Goal: Task Accomplishment & Management: Use online tool/utility

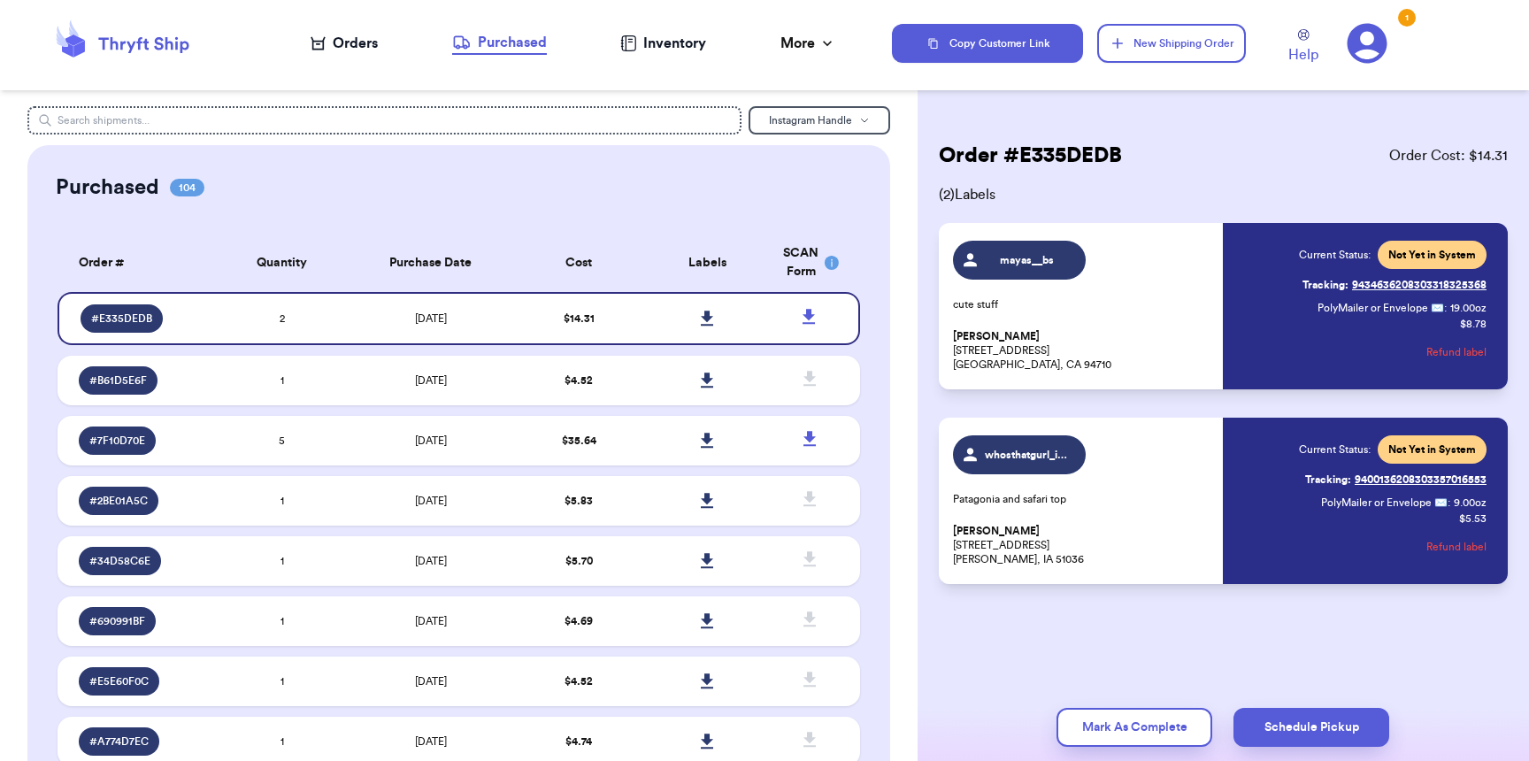
click at [337, 54] on nav "Orders Purchased Inventory More Stats Completed Orders" at bounding box center [573, 43] width 637 height 58
click at [358, 37] on div "Orders" at bounding box center [344, 43] width 67 height 21
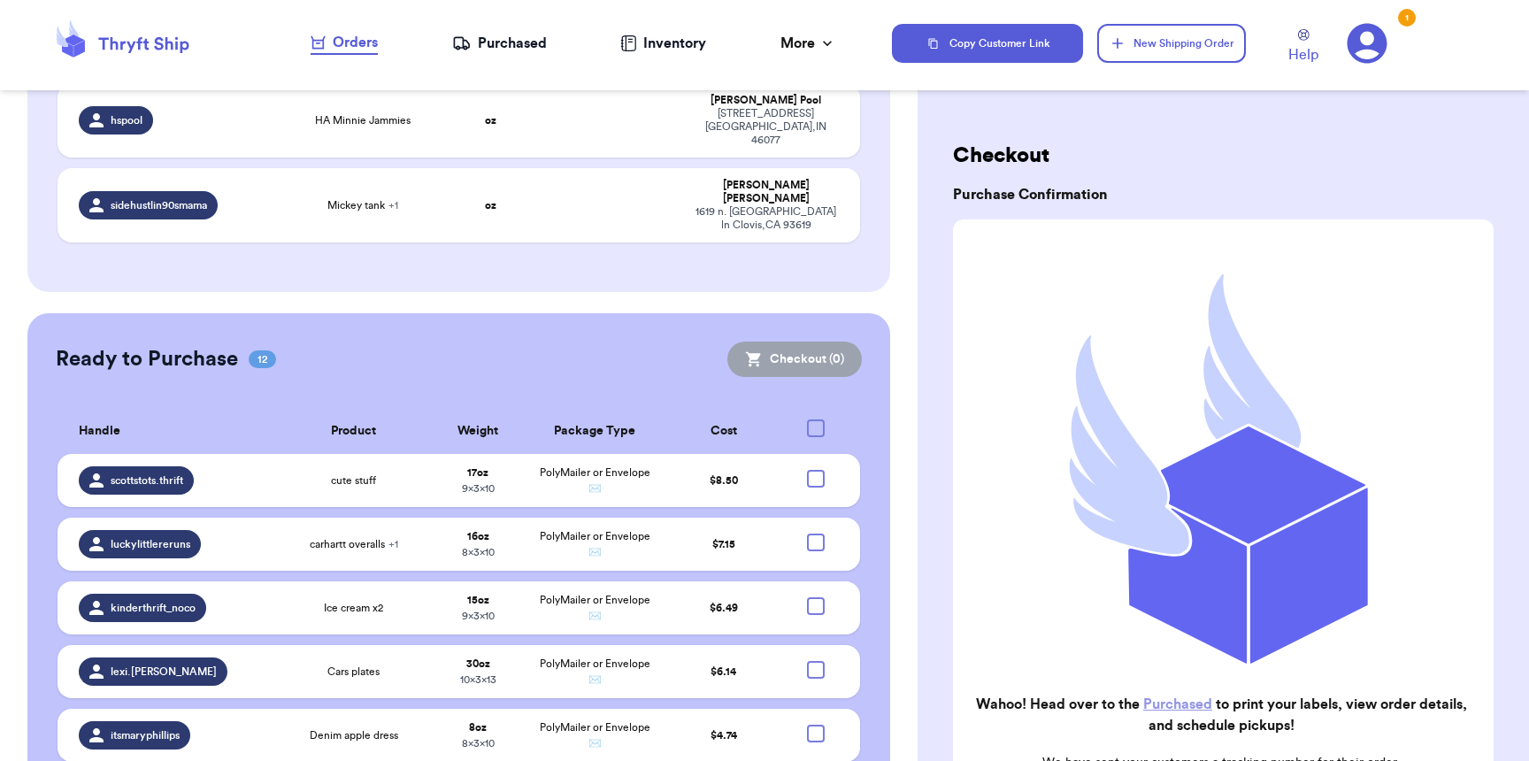
scroll to position [1654, 0]
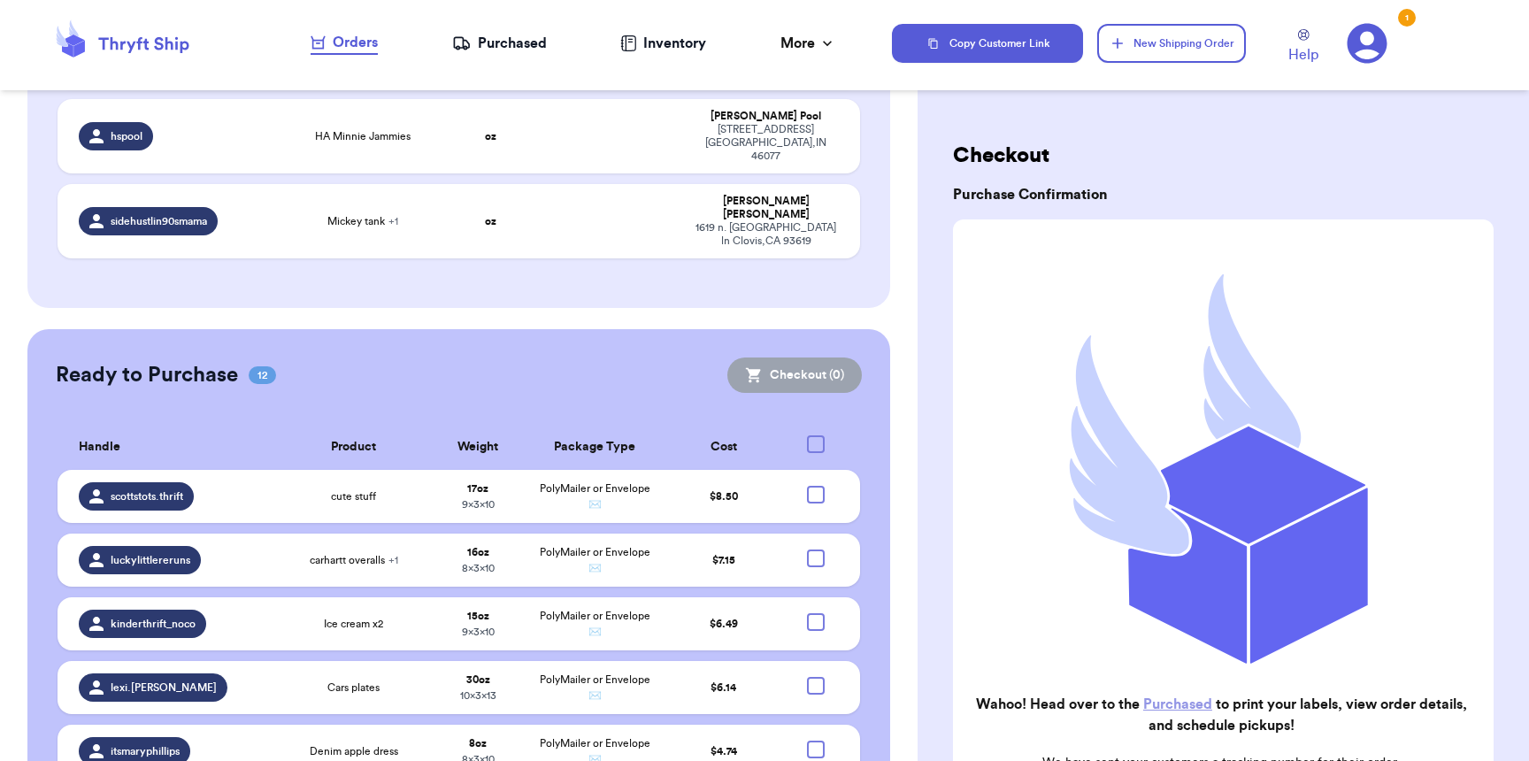
checkbox input "true"
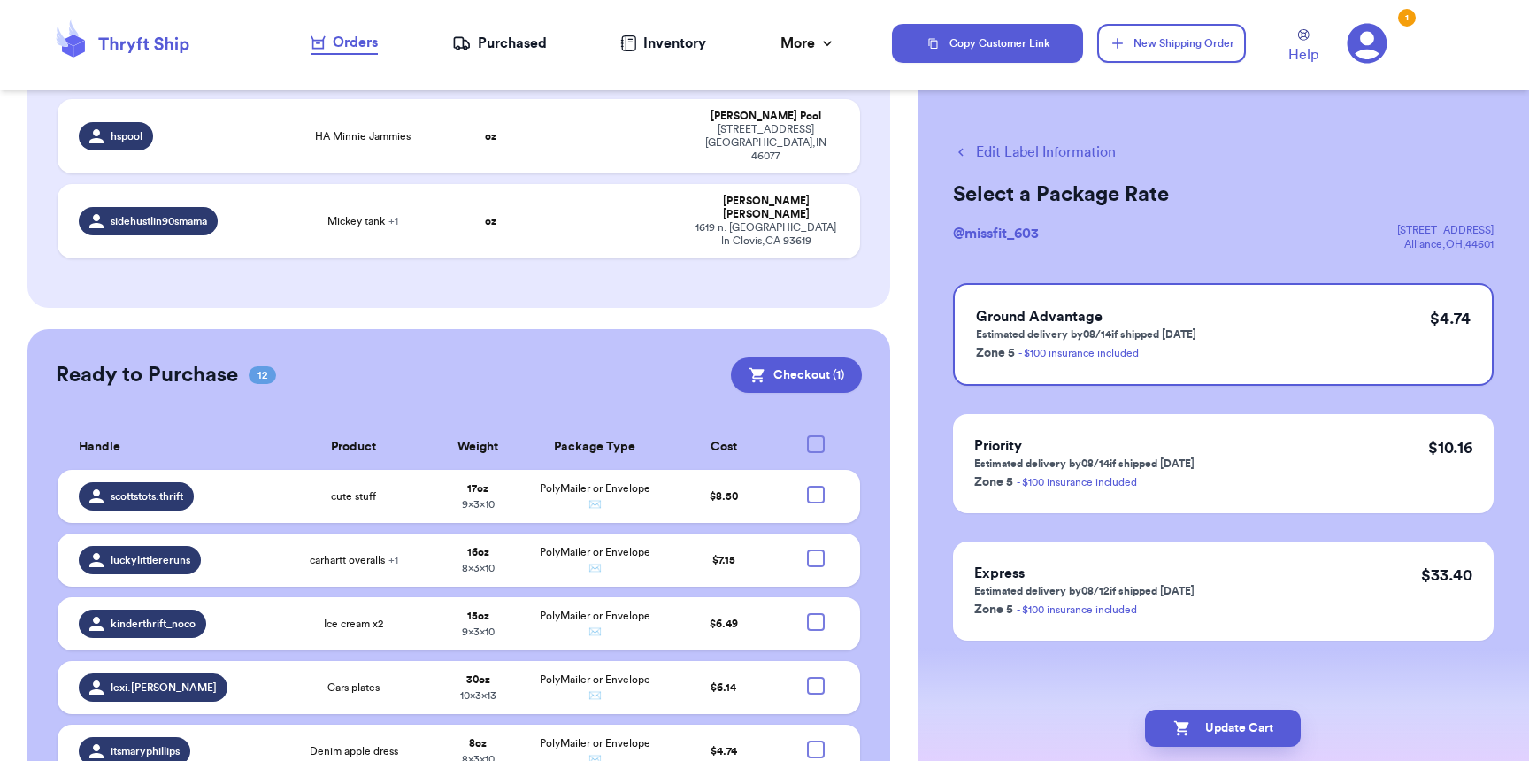
checkbox input "true"
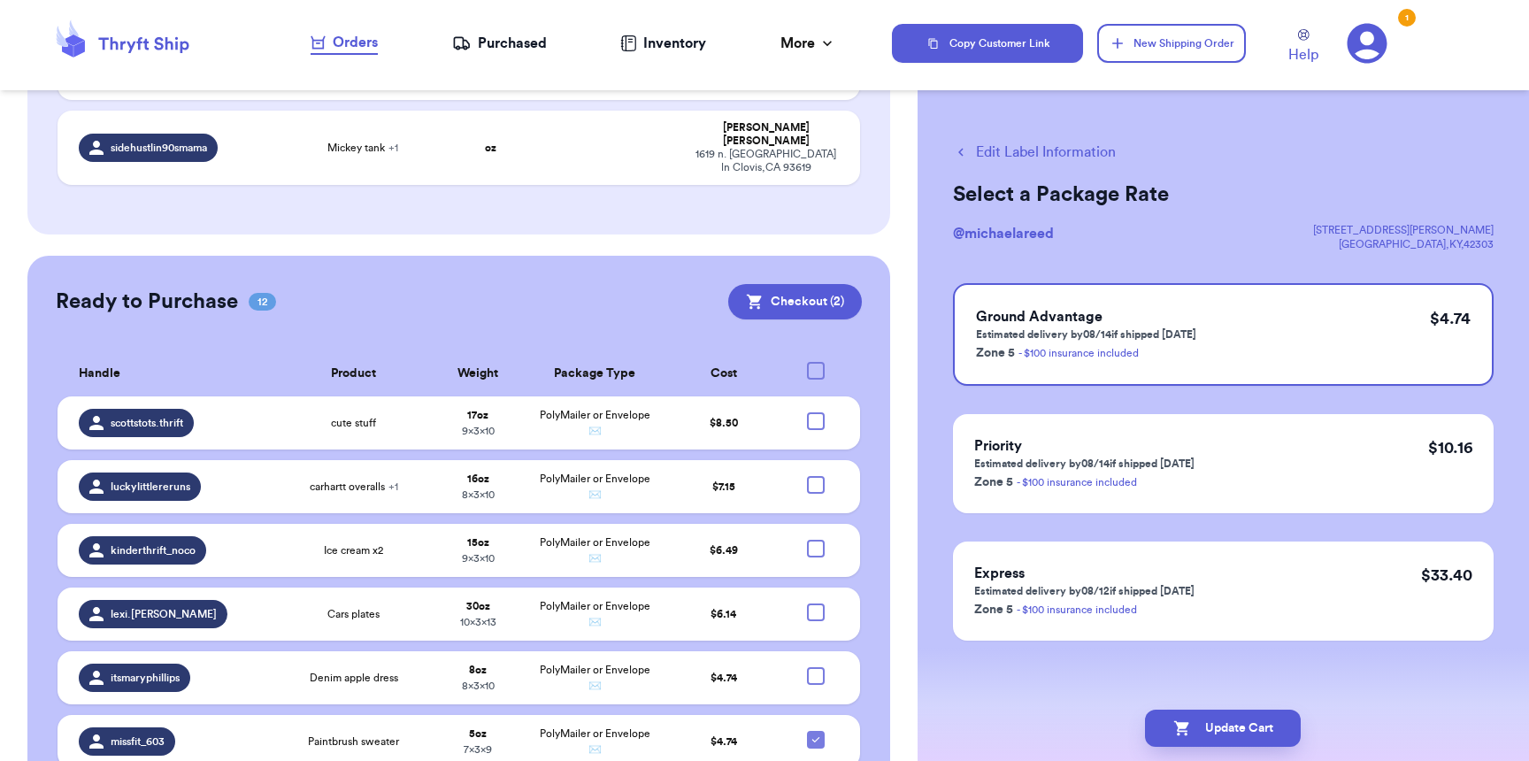
scroll to position [1750, 0]
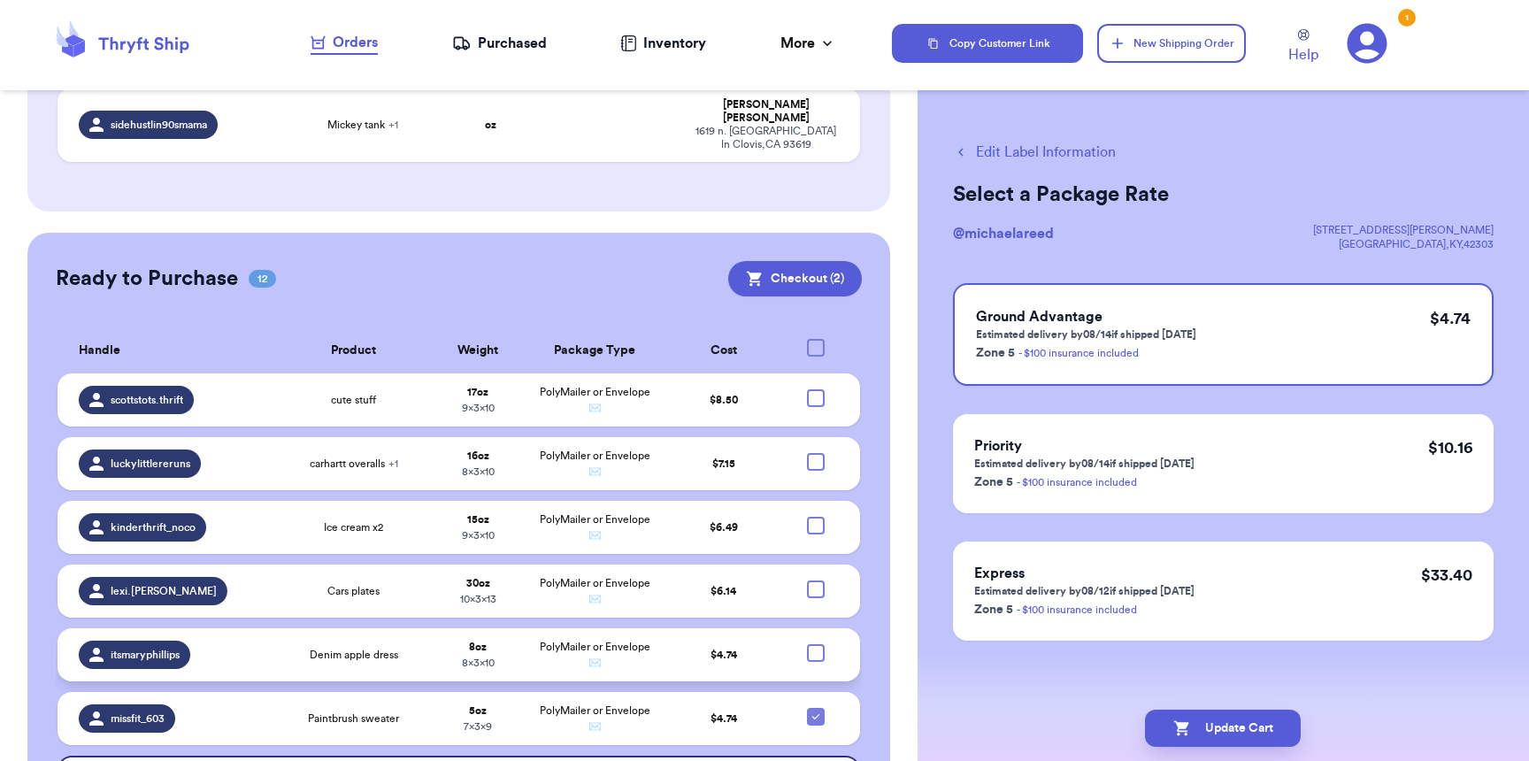
click at [807, 644] on div at bounding box center [816, 653] width 18 height 18
click at [815, 643] on input "checkbox" at bounding box center [815, 643] width 1 height 1
checkbox input "true"
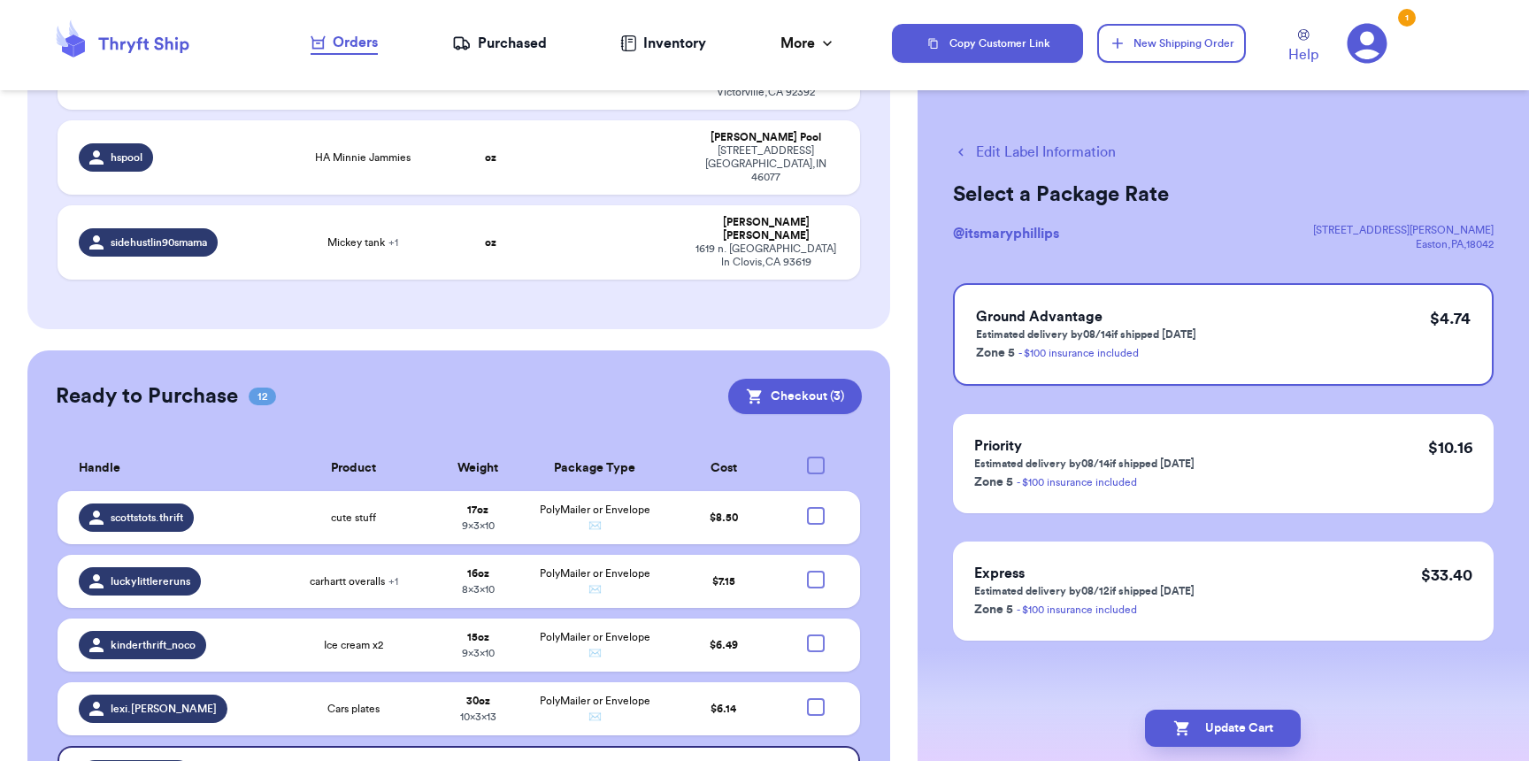
scroll to position [1602, 0]
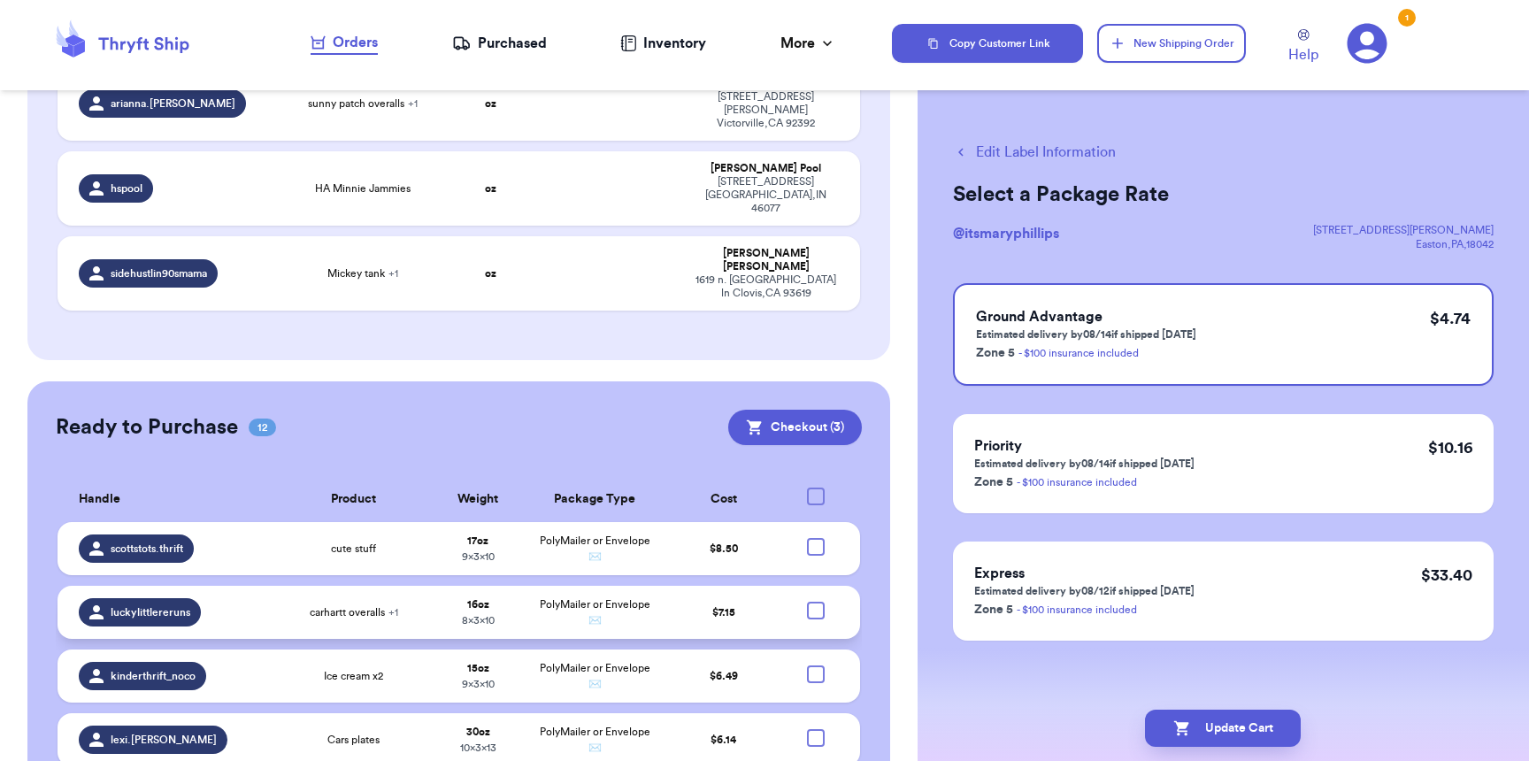
click at [807, 602] on div at bounding box center [816, 611] width 18 height 18
click at [815, 601] on input "checkbox" at bounding box center [815, 601] width 1 height 1
checkbox input "true"
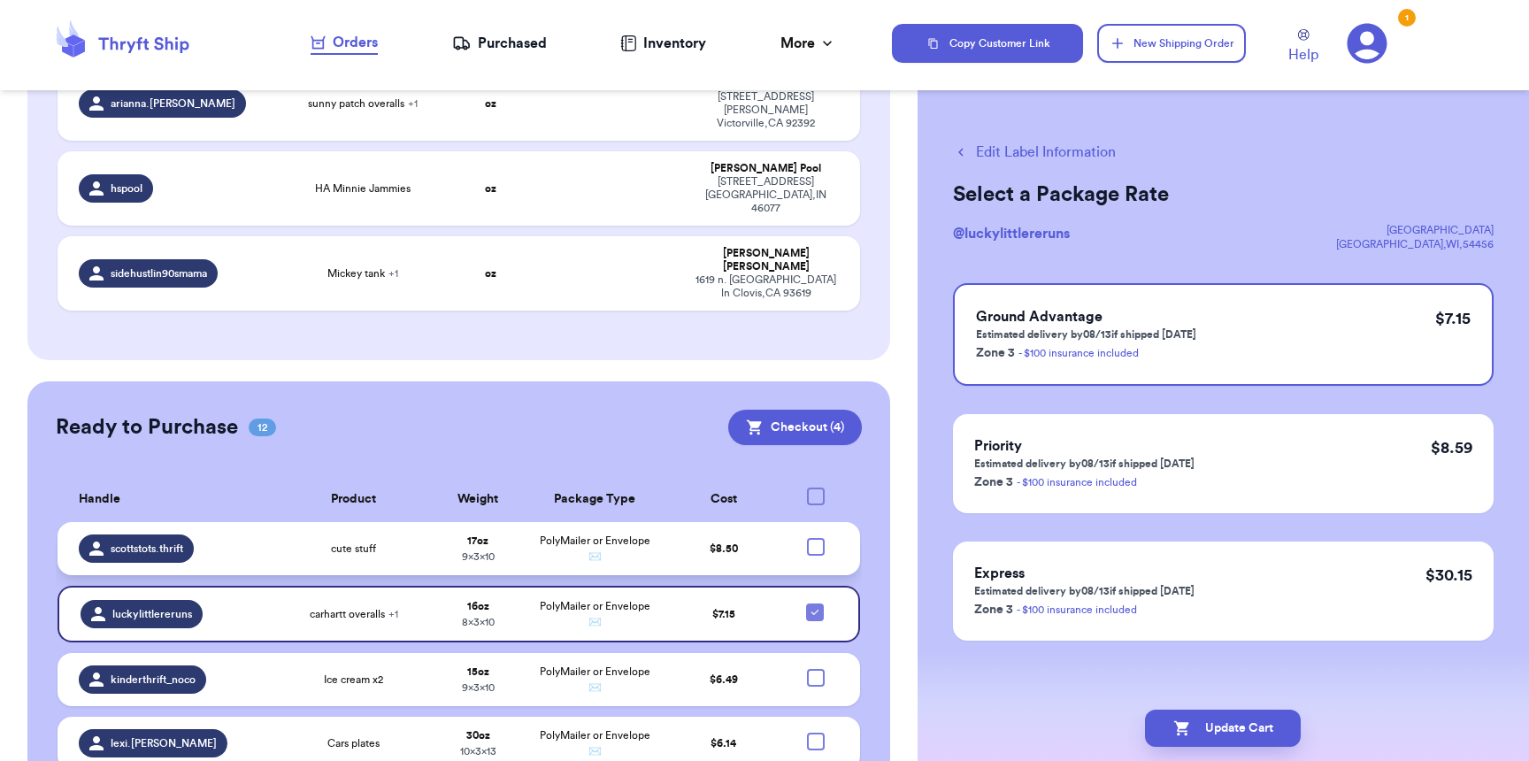
click at [807, 538] on div at bounding box center [816, 547] width 18 height 18
click at [815, 537] on input "checkbox" at bounding box center [815, 537] width 1 height 1
checkbox input "true"
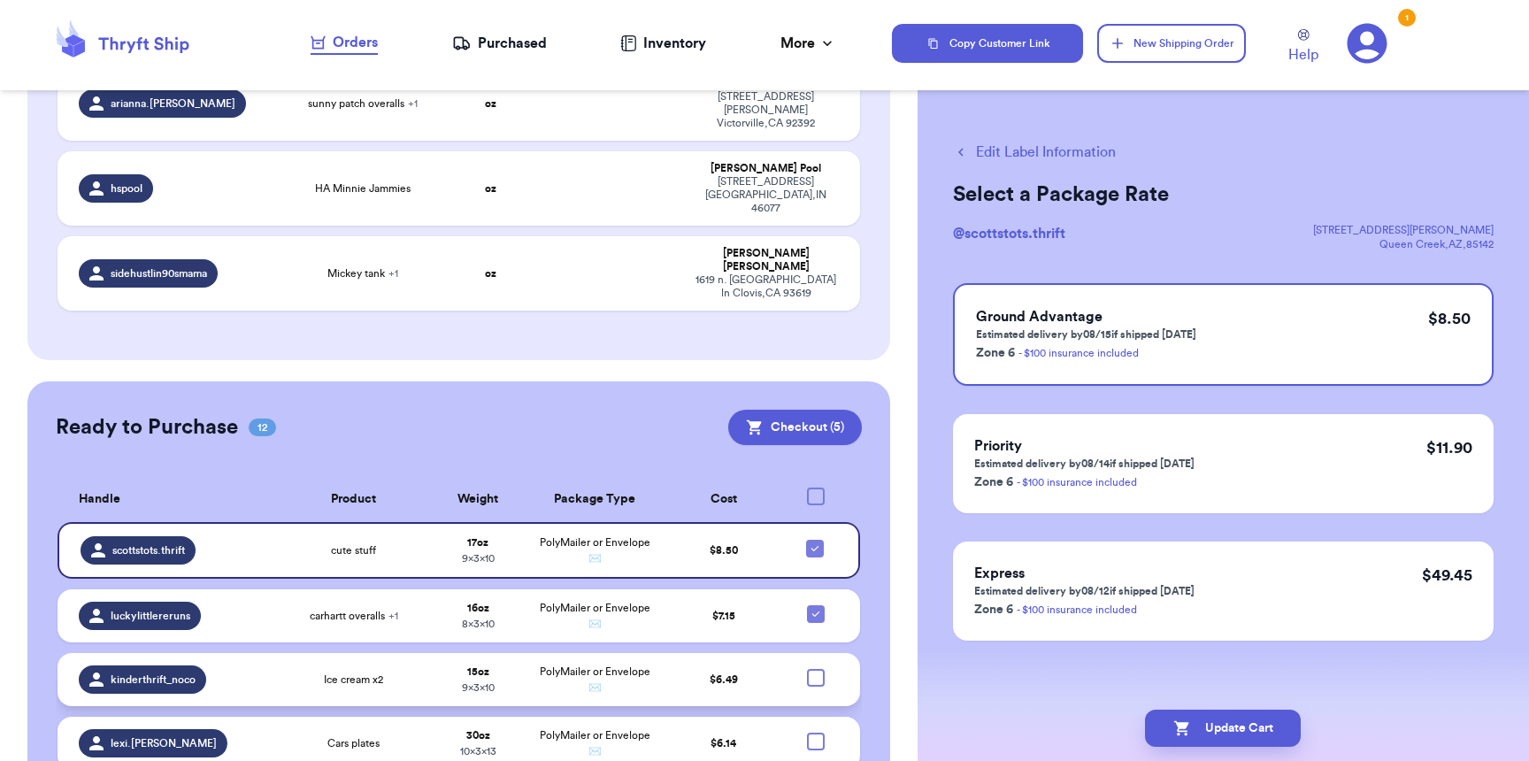
click at [802, 653] on td at bounding box center [821, 679] width 78 height 53
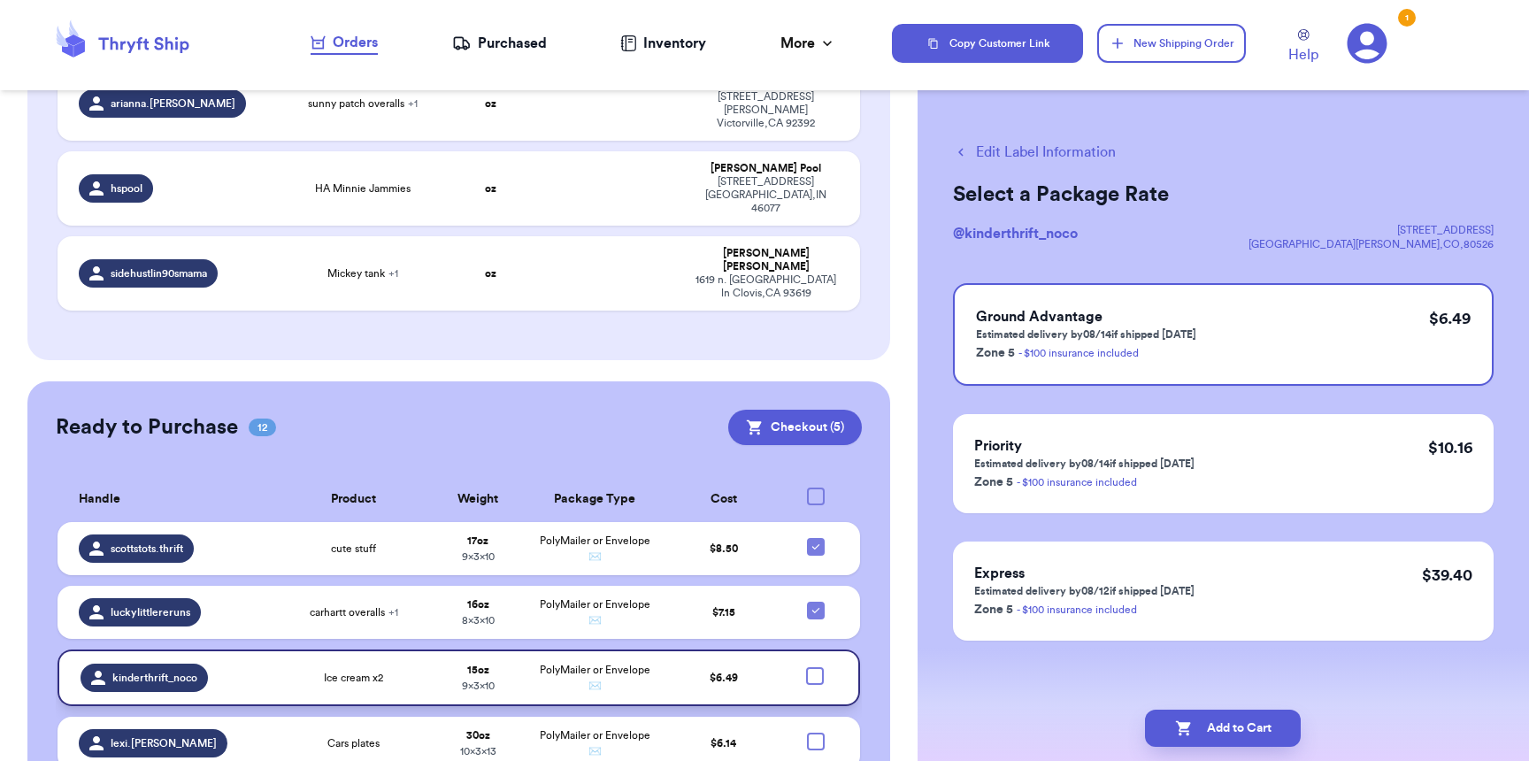
click at [806, 667] on div at bounding box center [815, 676] width 18 height 18
click at [814, 666] on input "checkbox" at bounding box center [814, 666] width 1 height 1
checkbox input "true"
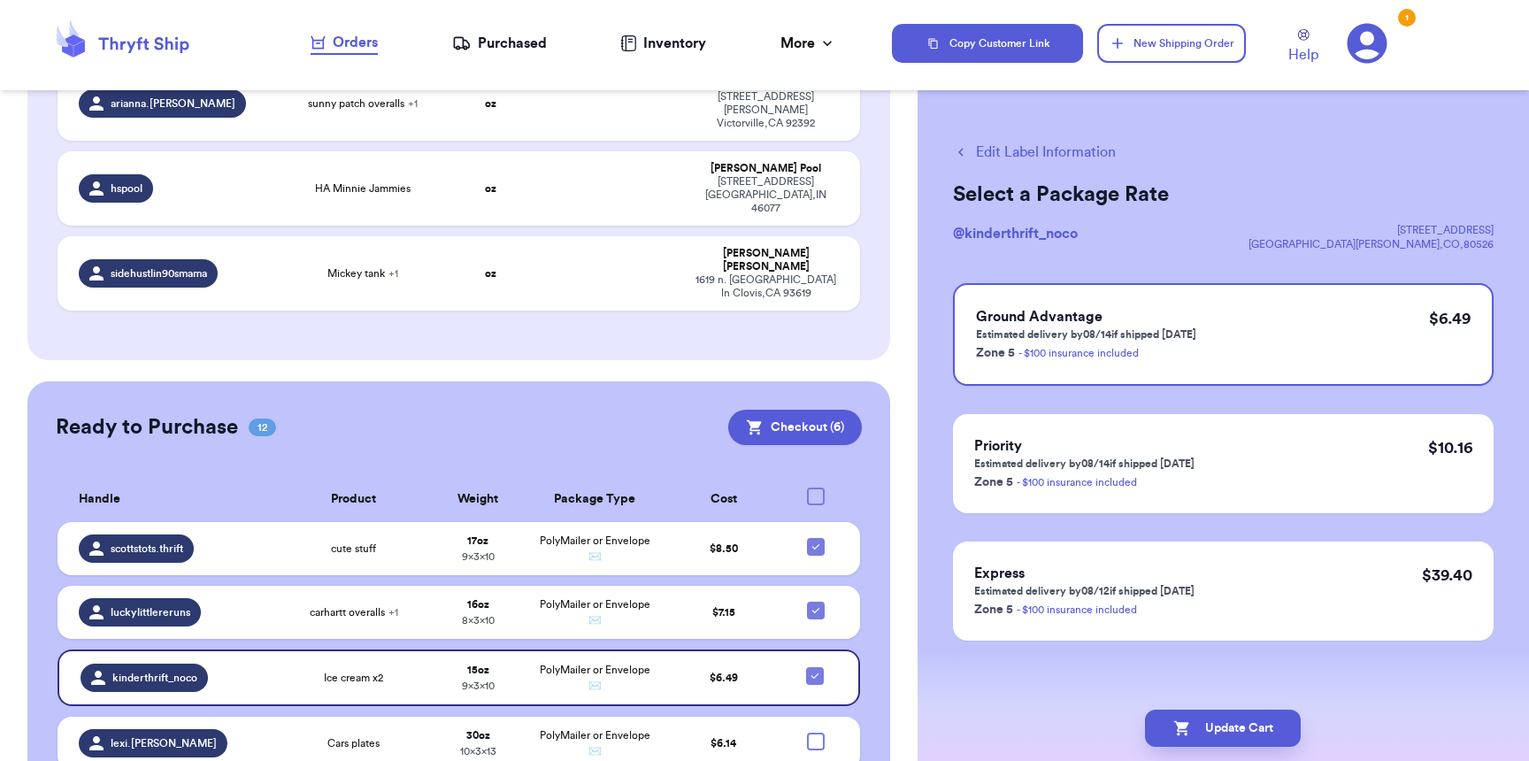
checkbox input "true"
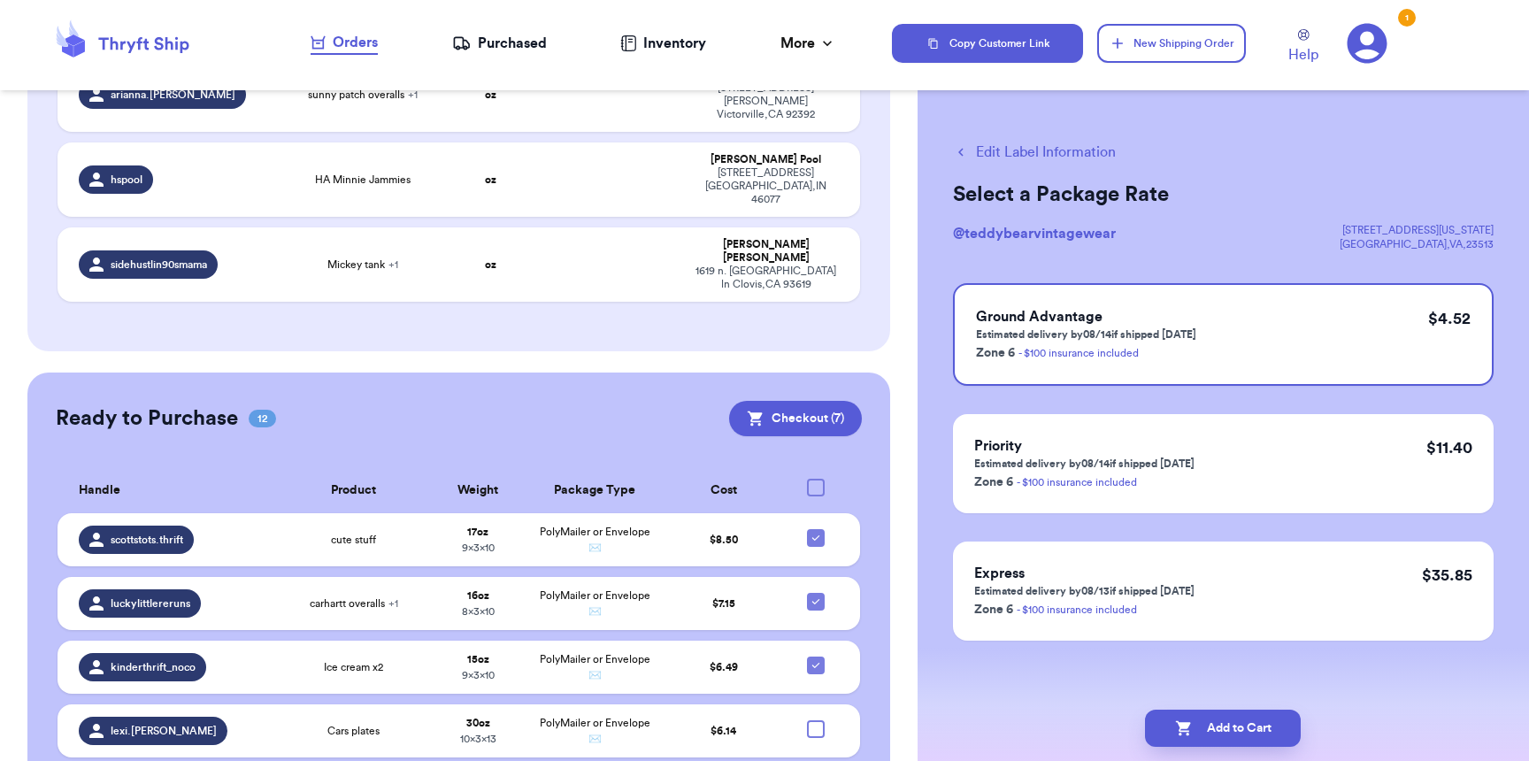
scroll to position [1615, 0]
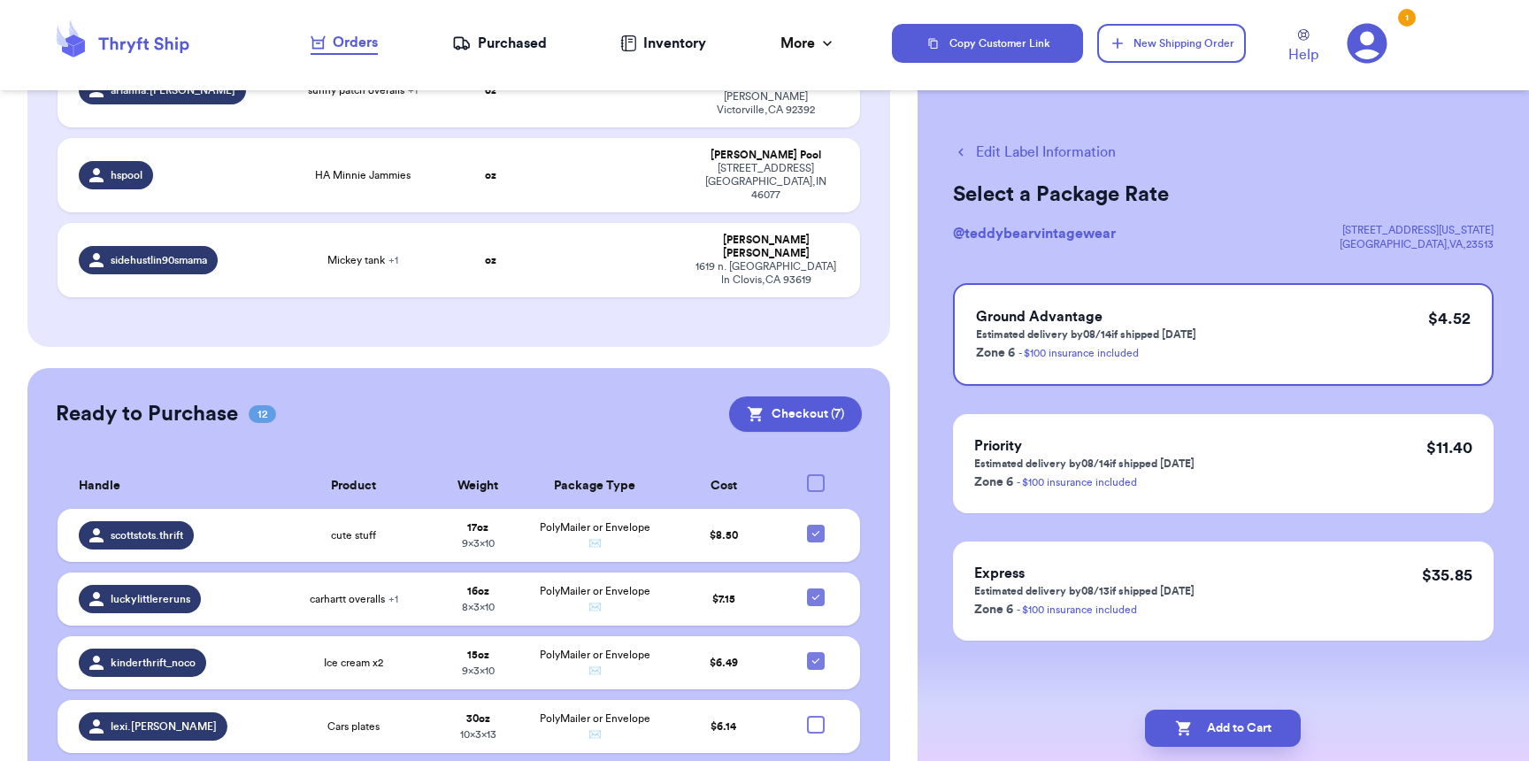
checkbox input "true"
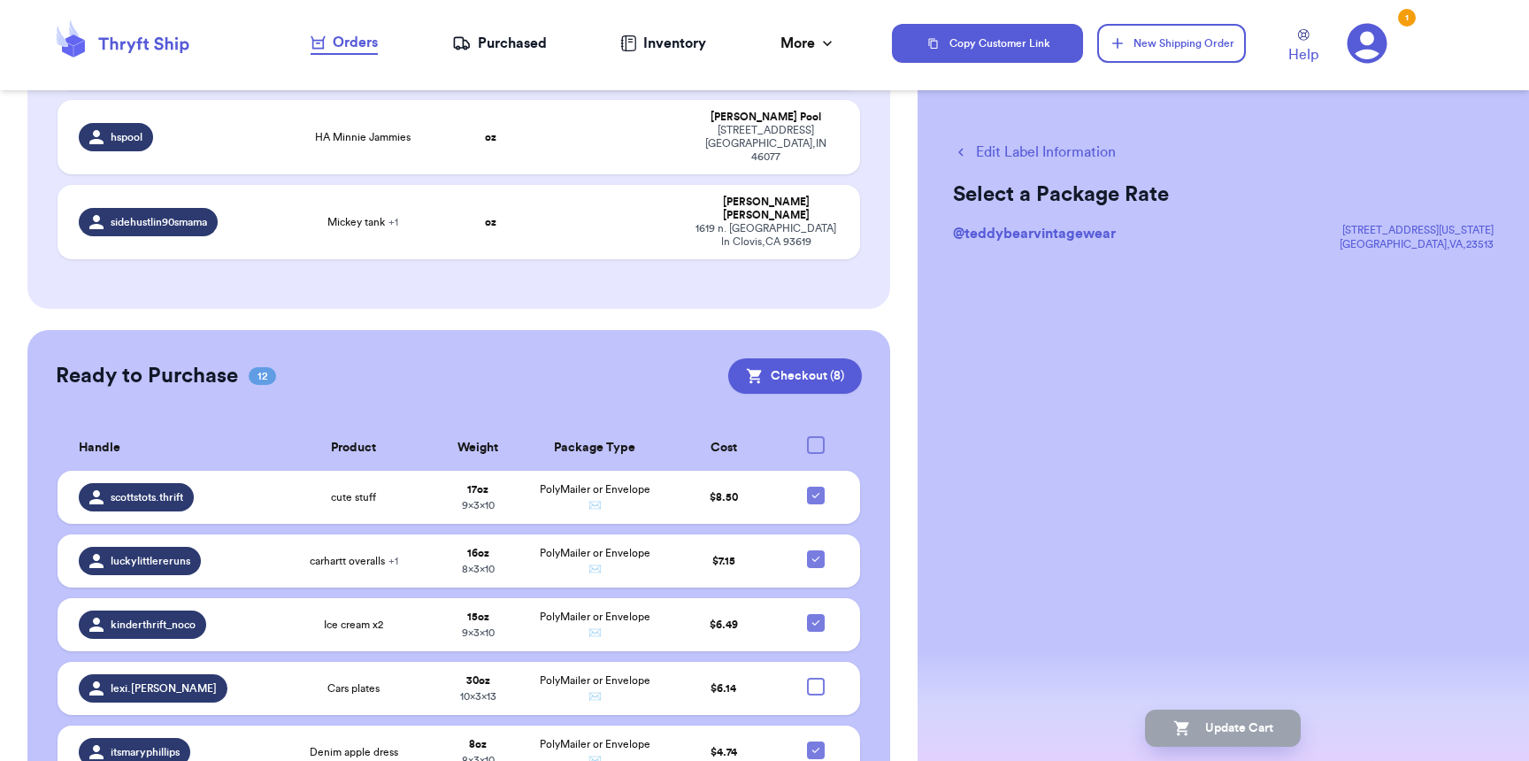
scroll to position [1344, 0]
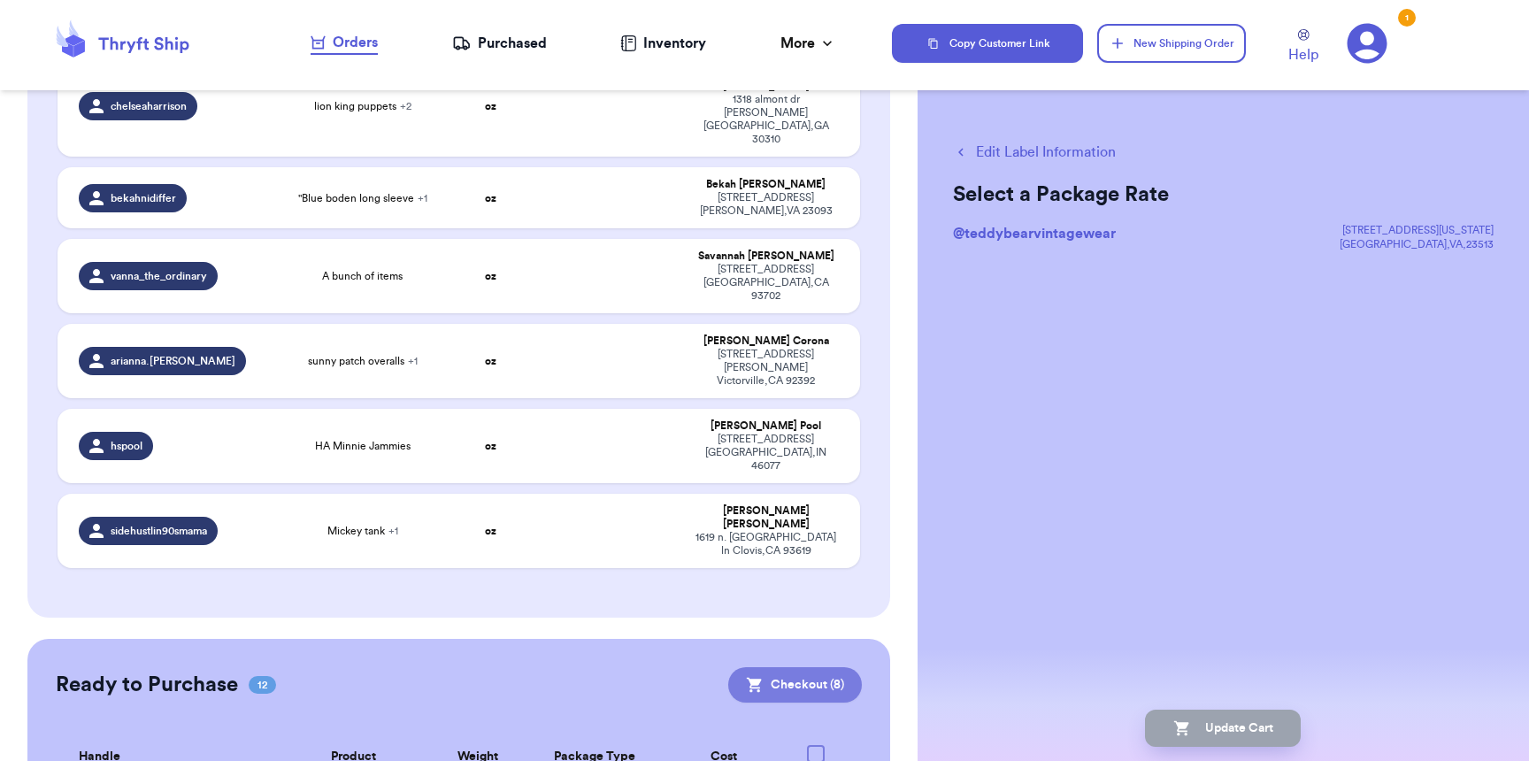
click at [810, 667] on button "Checkout ( 8 )" at bounding box center [795, 684] width 134 height 35
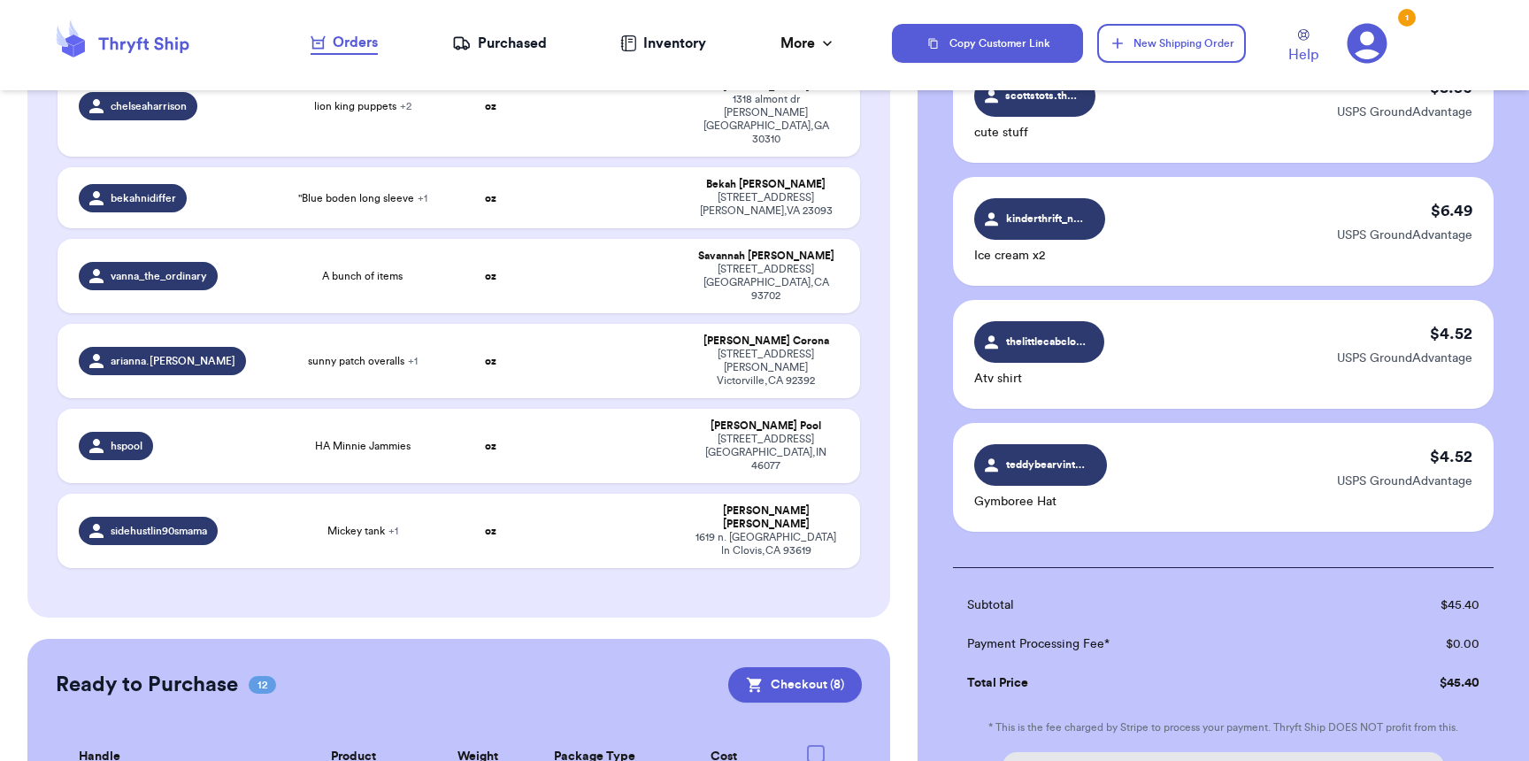
scroll to position [880, 0]
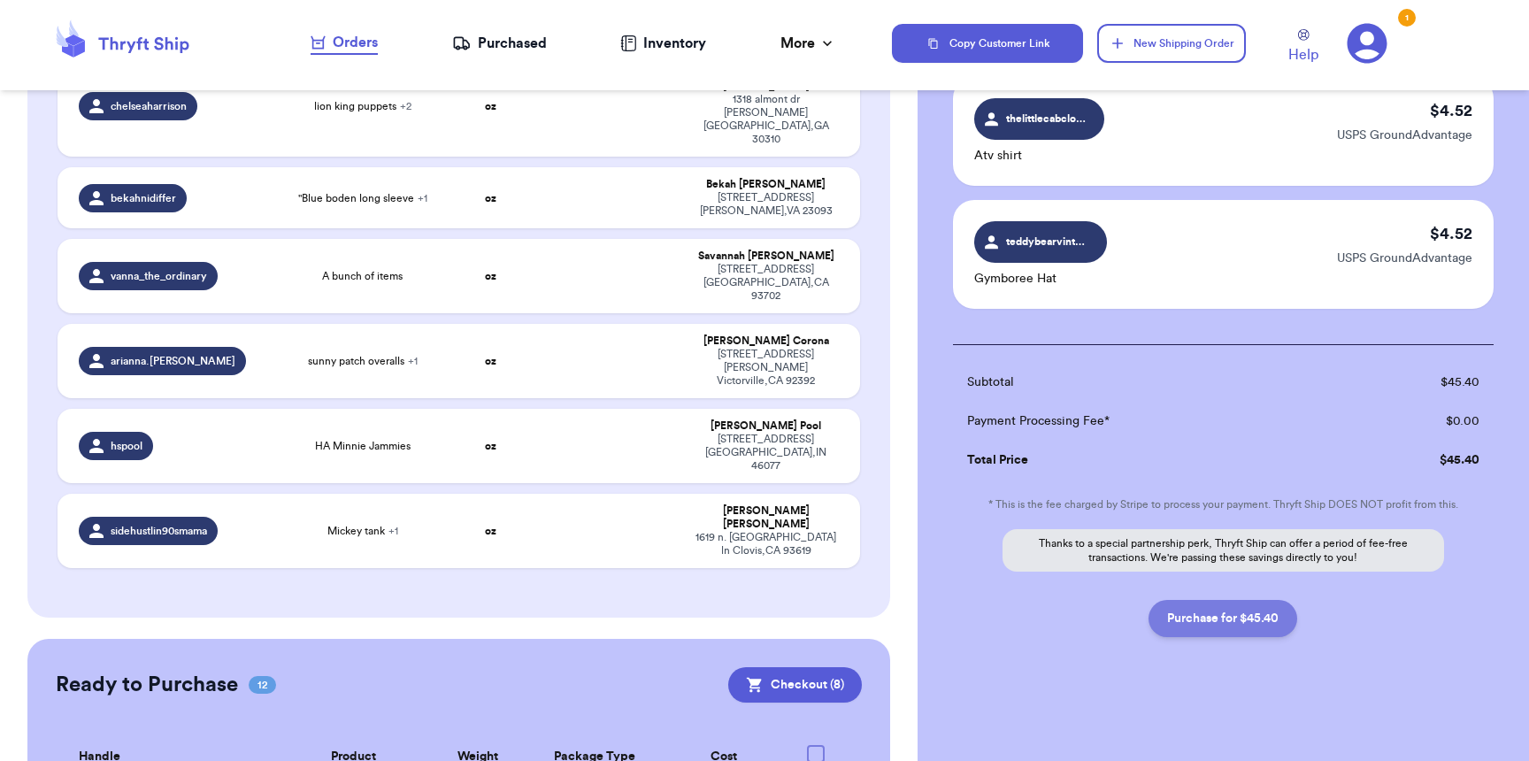
click at [1249, 626] on button "Purchase for $45.40" at bounding box center [1222, 618] width 149 height 37
checkbox input "false"
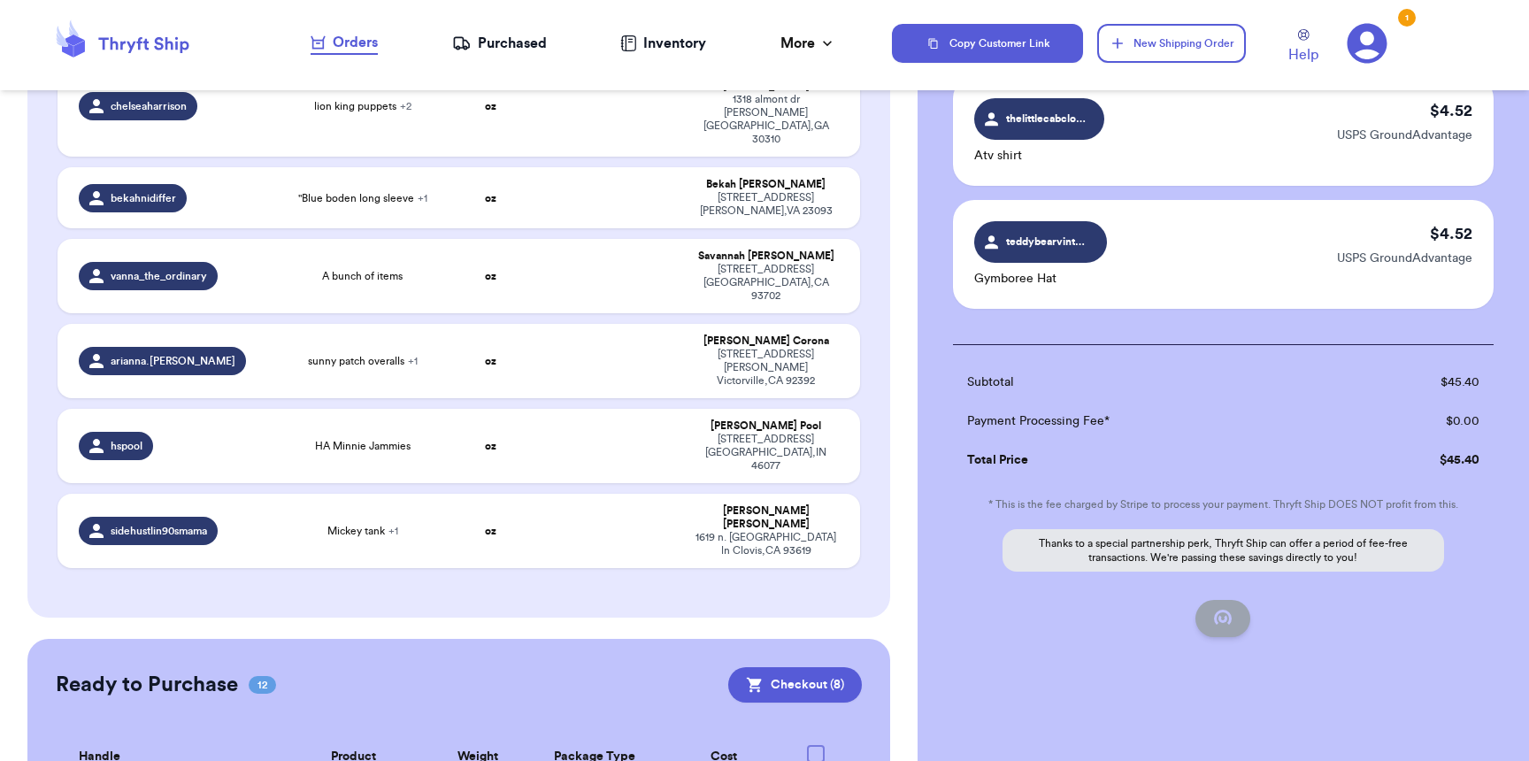
checkbox input "false"
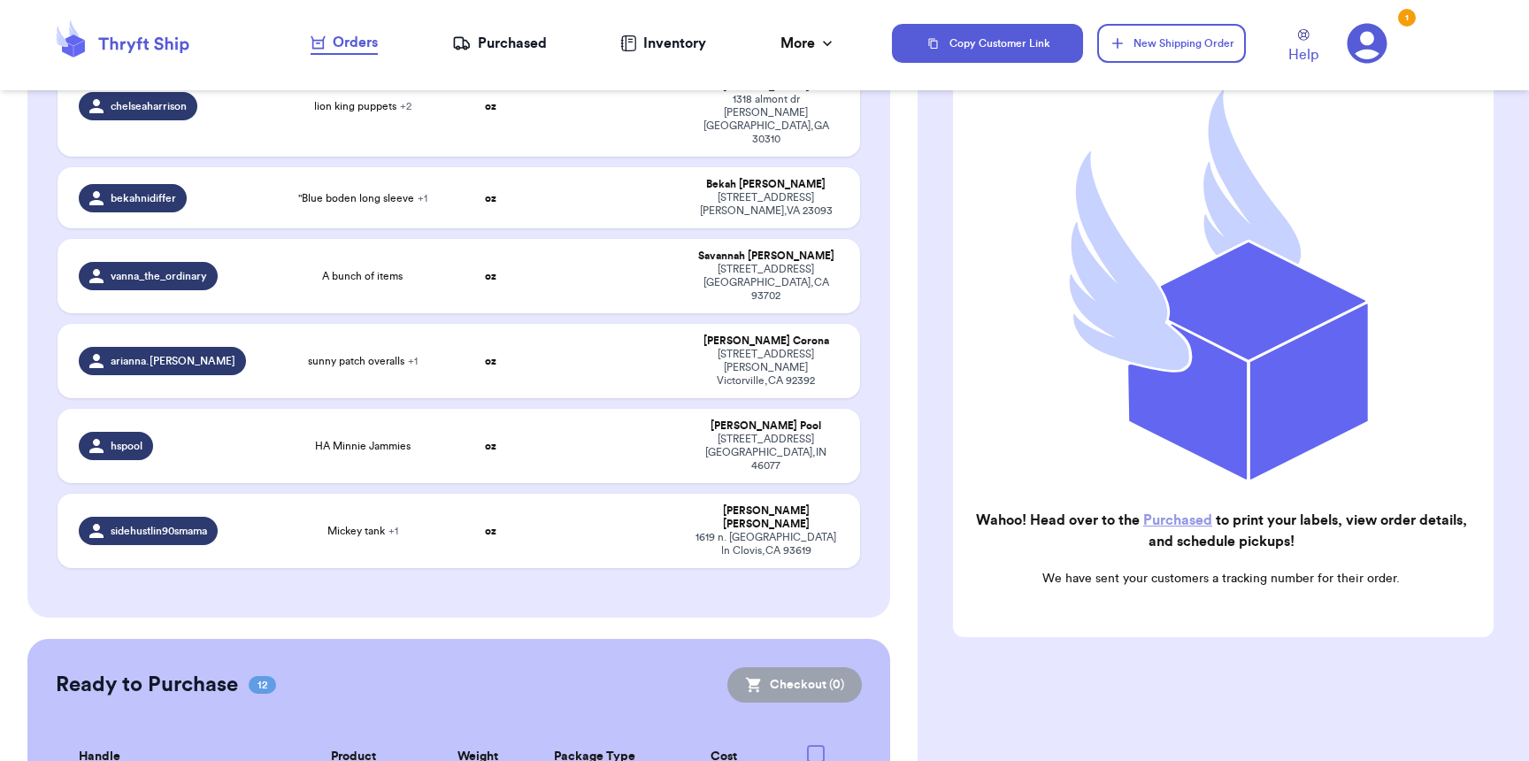
scroll to position [173, 0]
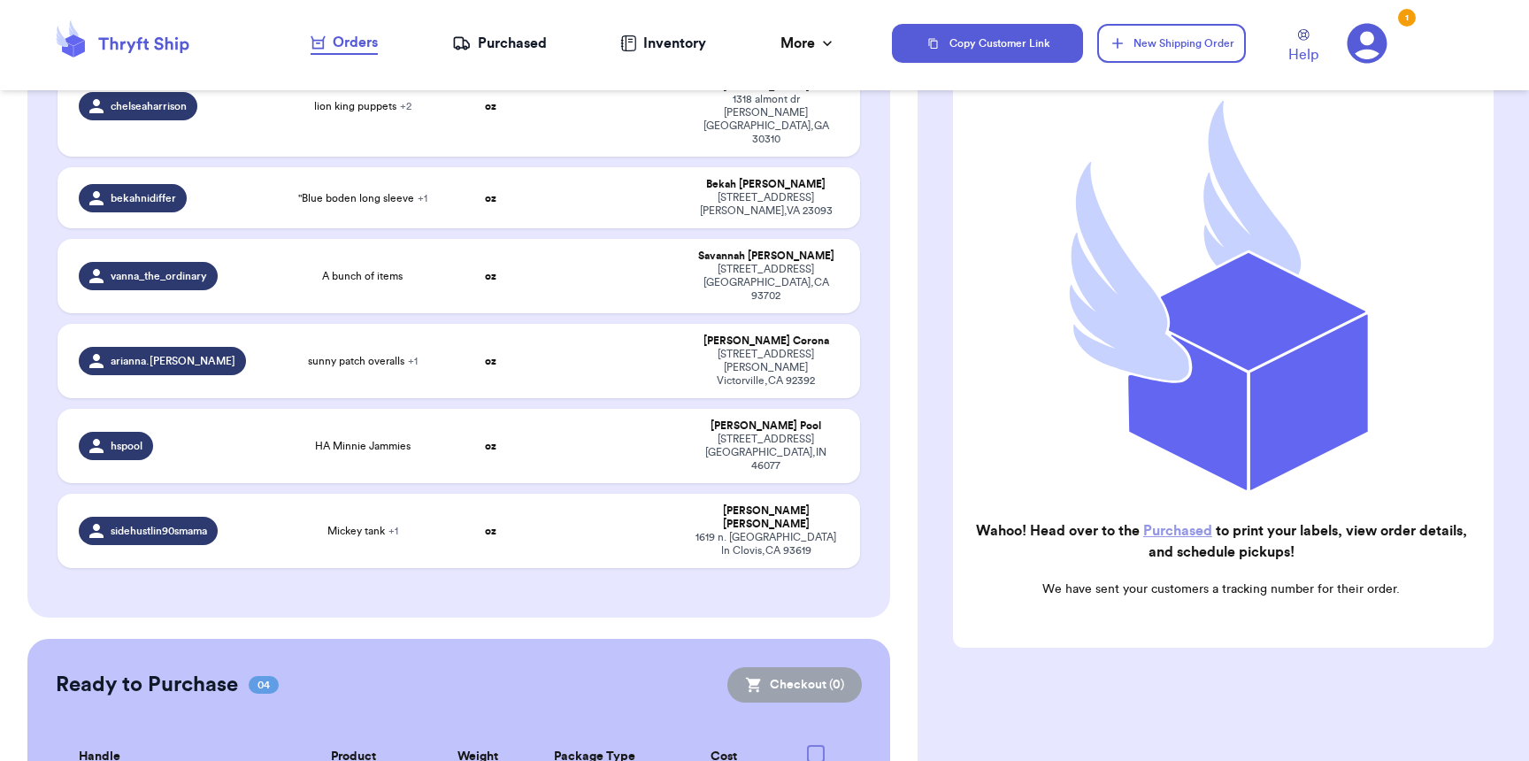
click at [518, 42] on div "Purchased" at bounding box center [499, 43] width 95 height 21
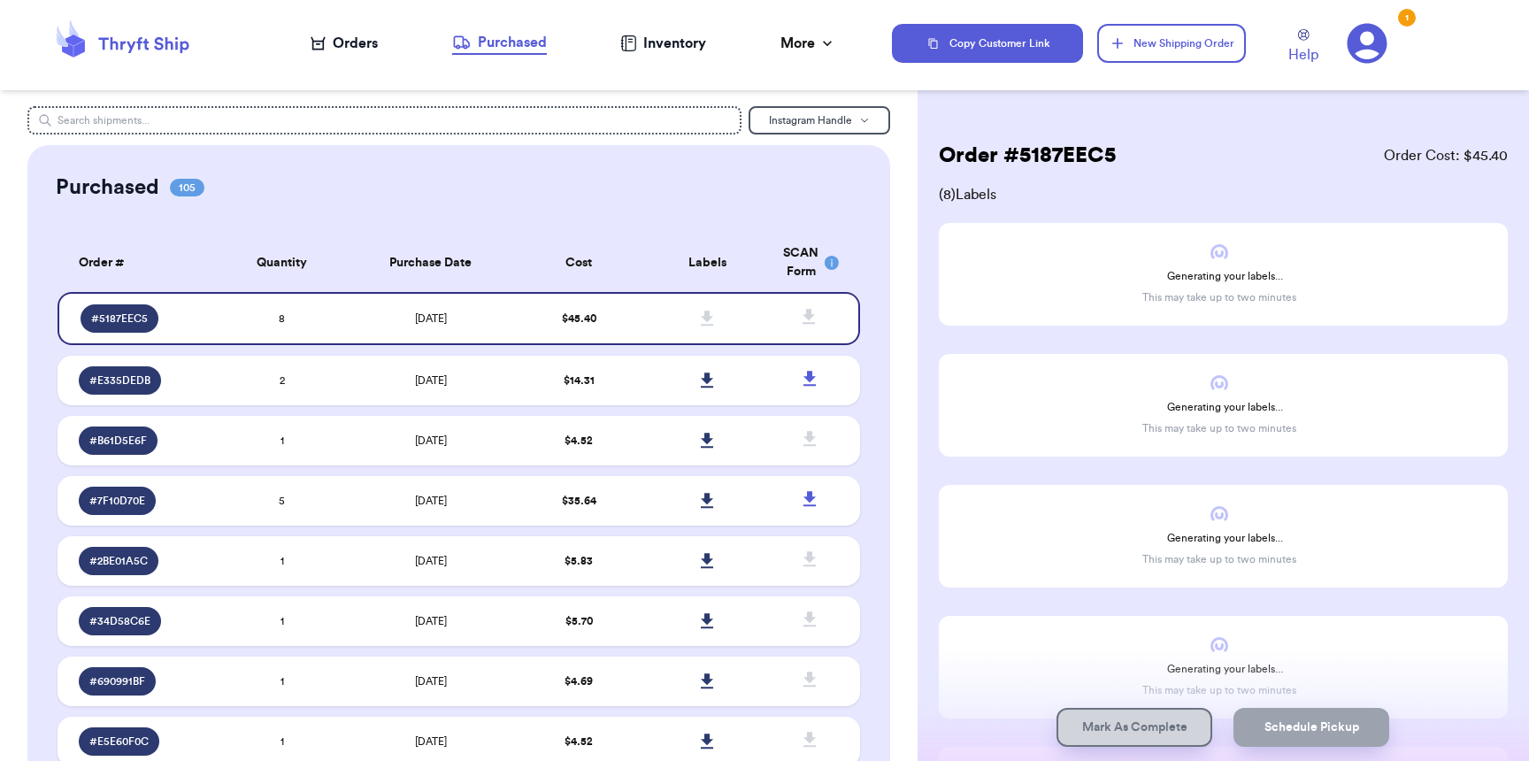
click at [359, 42] on div "Orders" at bounding box center [344, 43] width 67 height 21
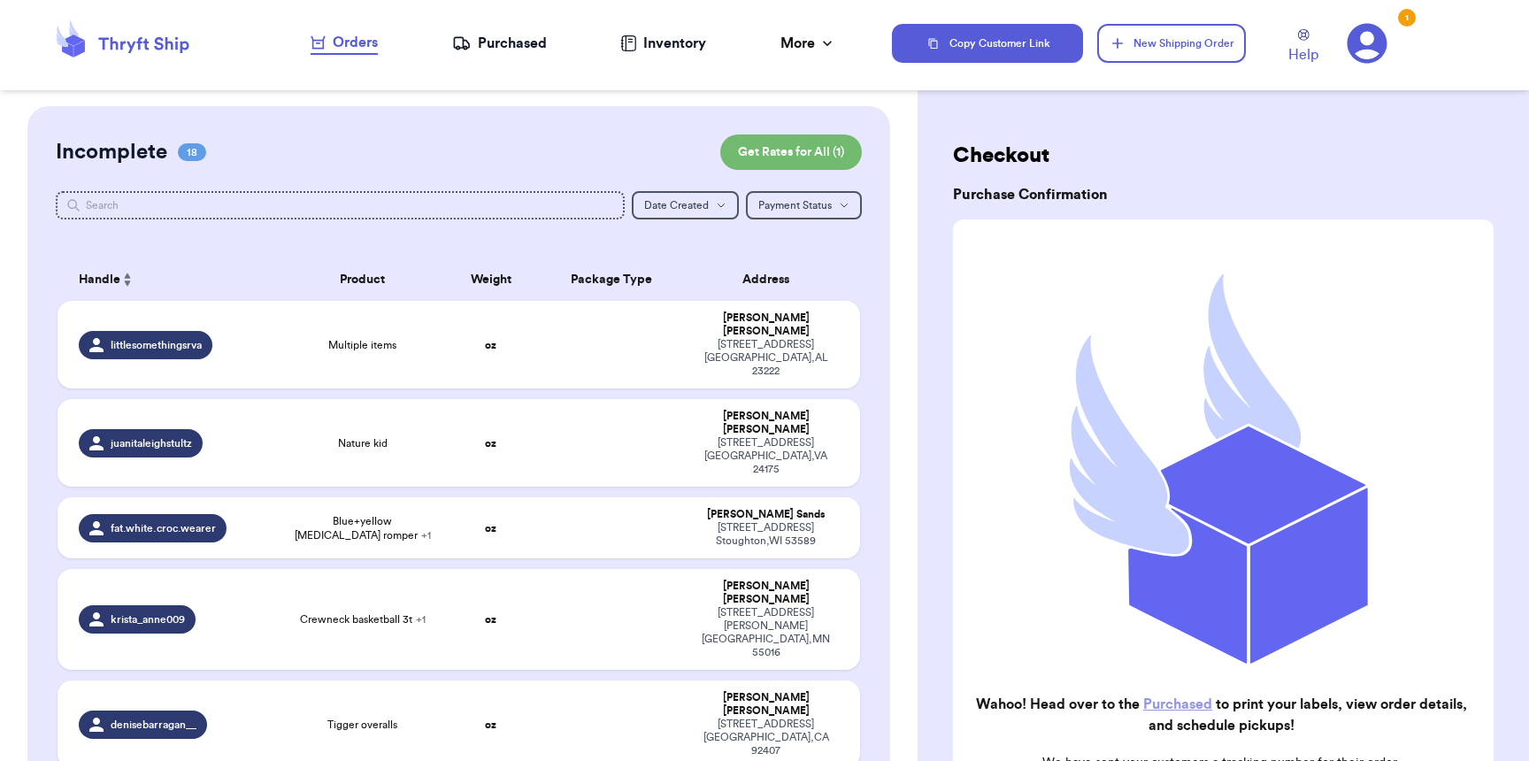
click at [473, 45] on div "Purchased" at bounding box center [499, 43] width 95 height 21
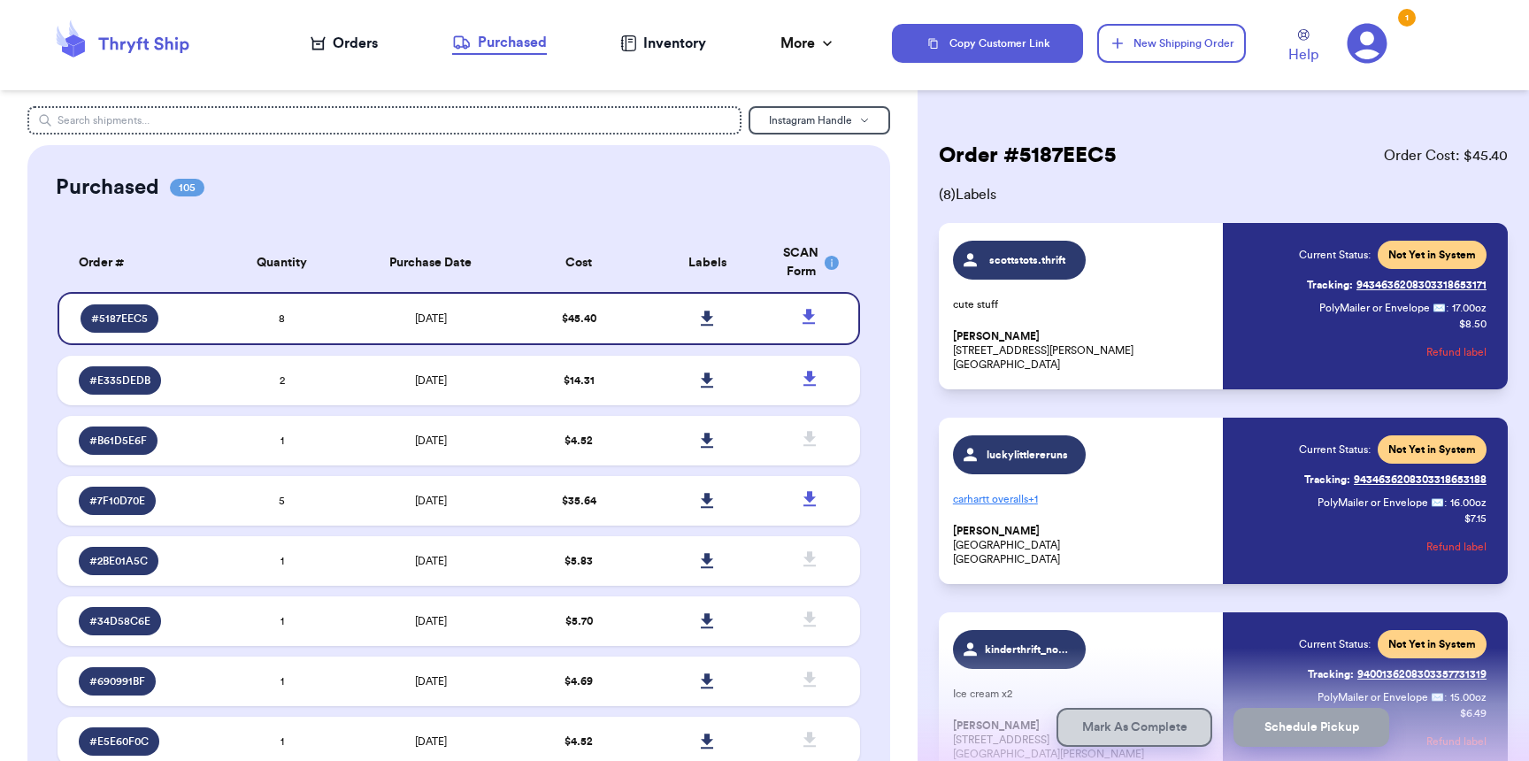
click at [350, 41] on div "Orders" at bounding box center [344, 43] width 67 height 21
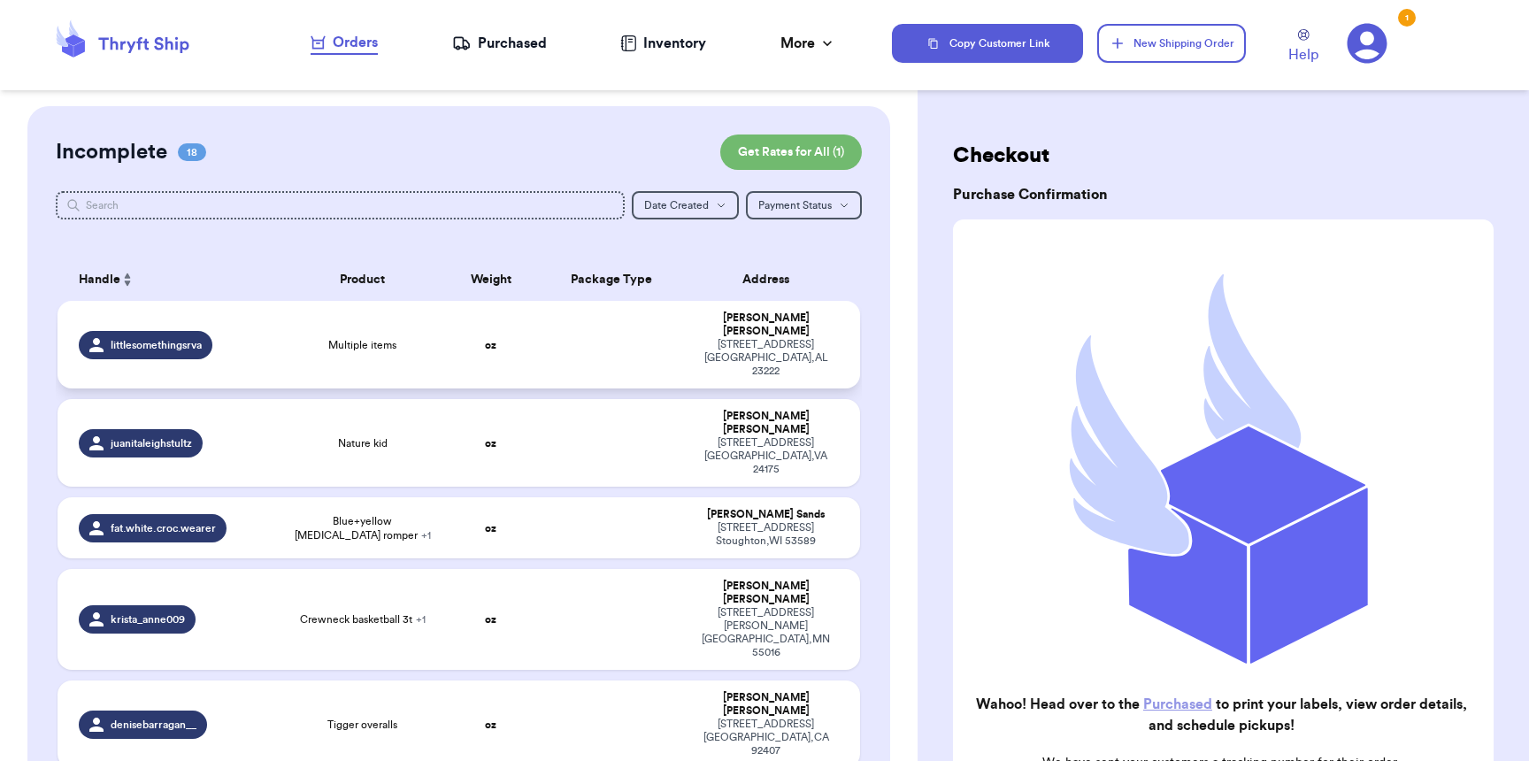
click at [194, 331] on div "littlesomethingsrva" at bounding box center [146, 345] width 134 height 28
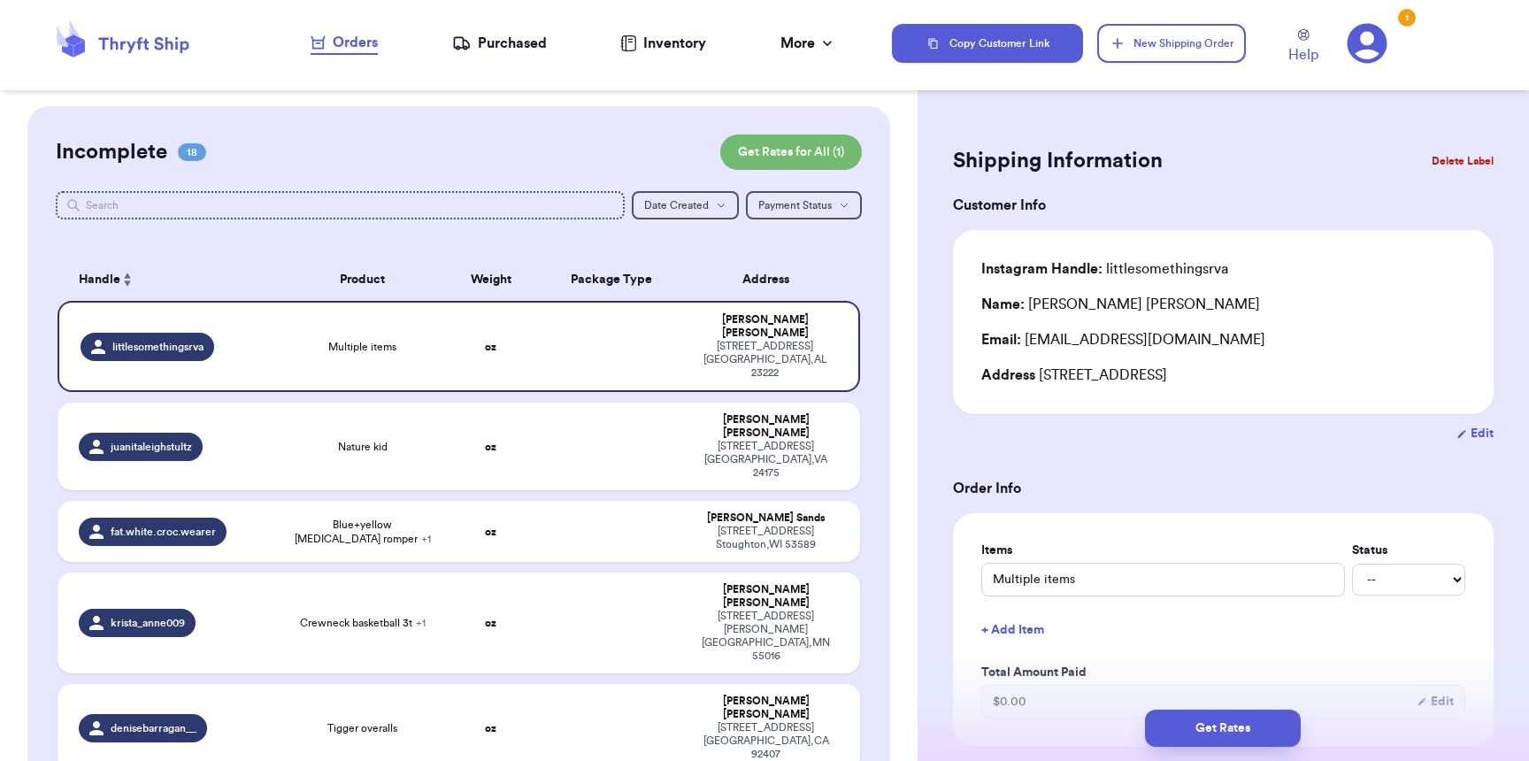
scroll to position [520, 0]
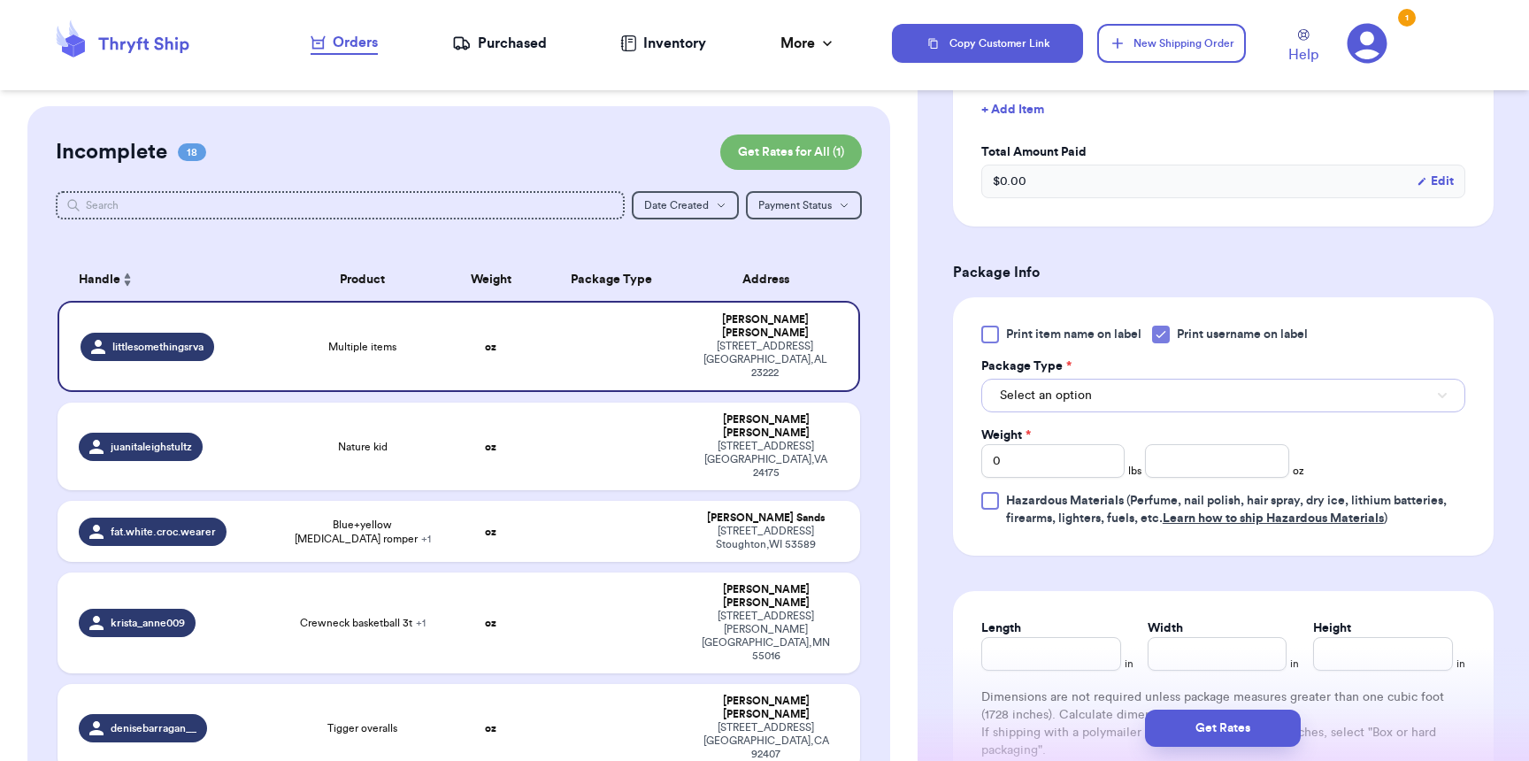
click at [1140, 388] on button "Select an option" at bounding box center [1223, 396] width 484 height 34
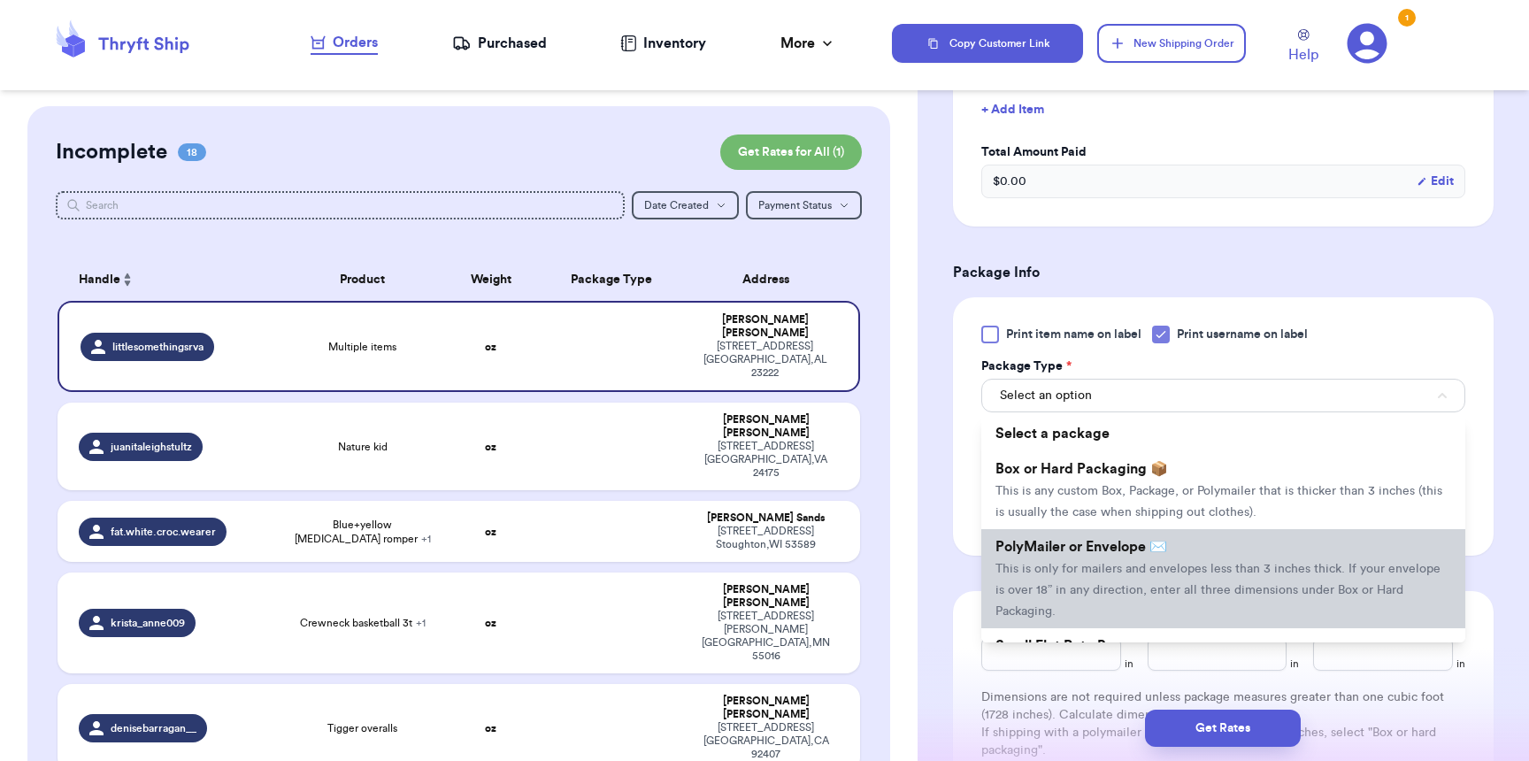
click at [1111, 574] on span "This is only for mailers and envelopes less than 3 inches thick. If your envelo…" at bounding box center [1217, 590] width 445 height 55
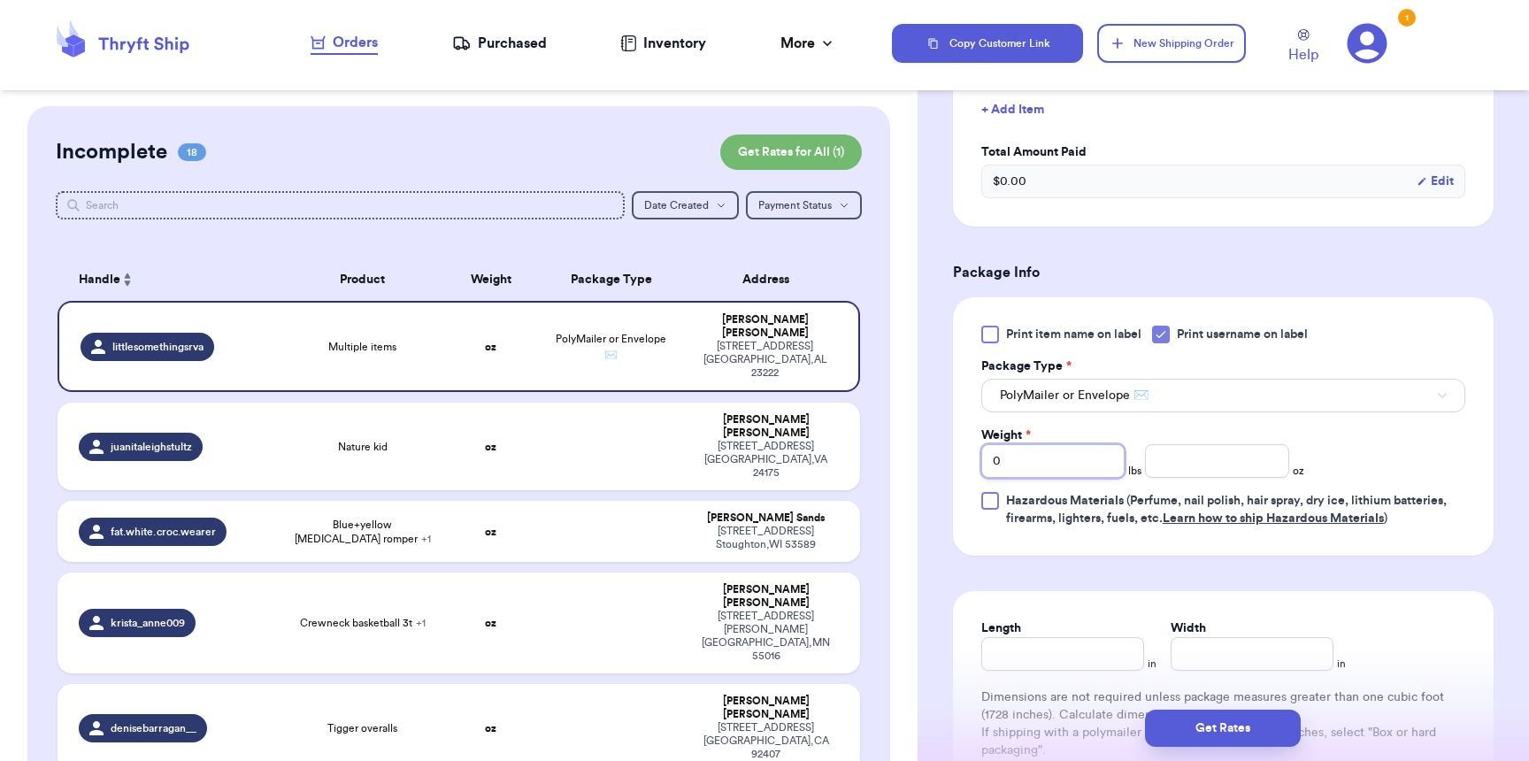
click at [1058, 465] on input "0" at bounding box center [1052, 461] width 143 height 34
click at [1236, 460] on input "number" at bounding box center [1216, 461] width 143 height 34
type input "6"
type input "10"
type input "9"
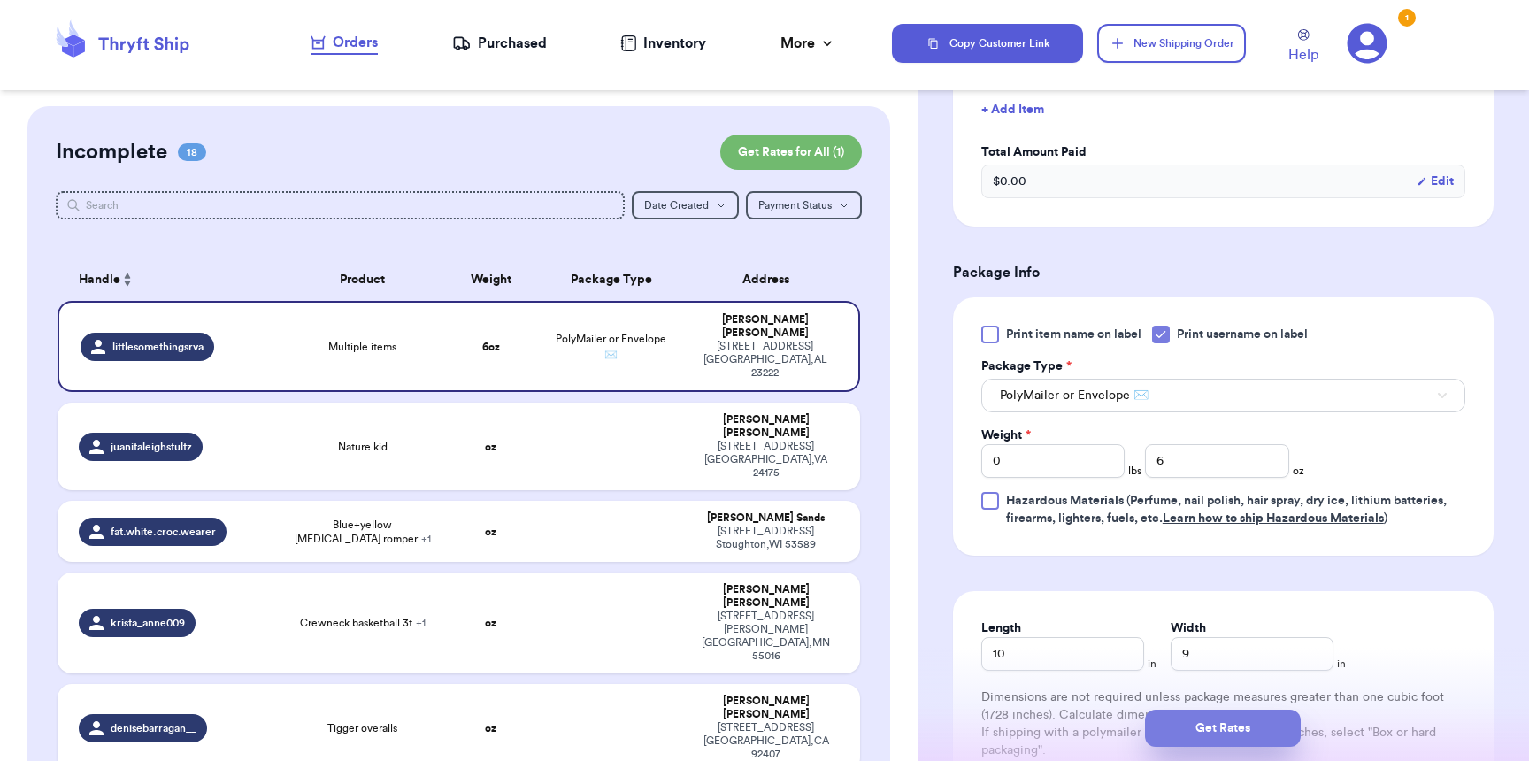
click at [1263, 722] on button "Get Rates" at bounding box center [1223, 728] width 156 height 37
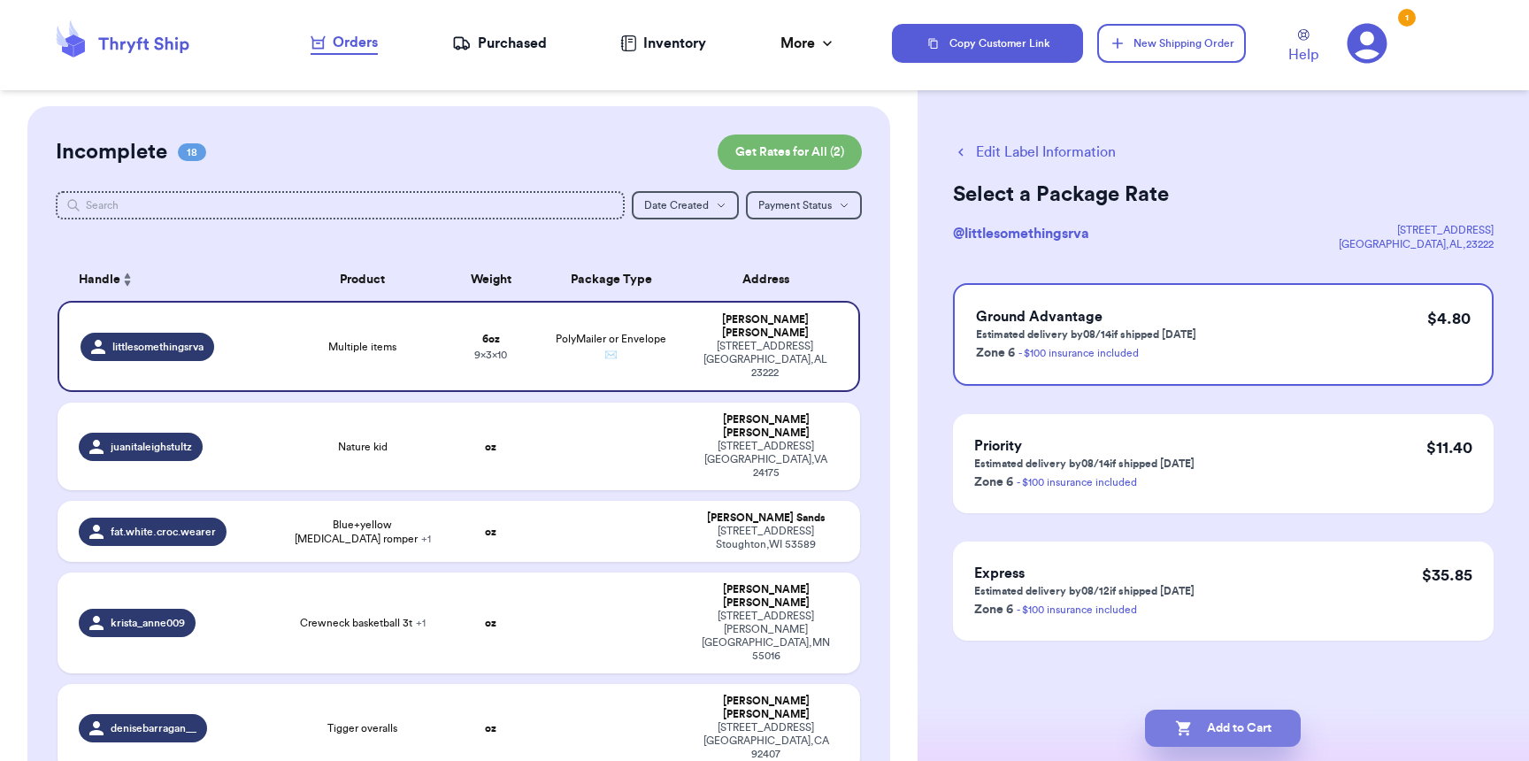
click at [1271, 720] on button "Add to Cart" at bounding box center [1223, 728] width 156 height 37
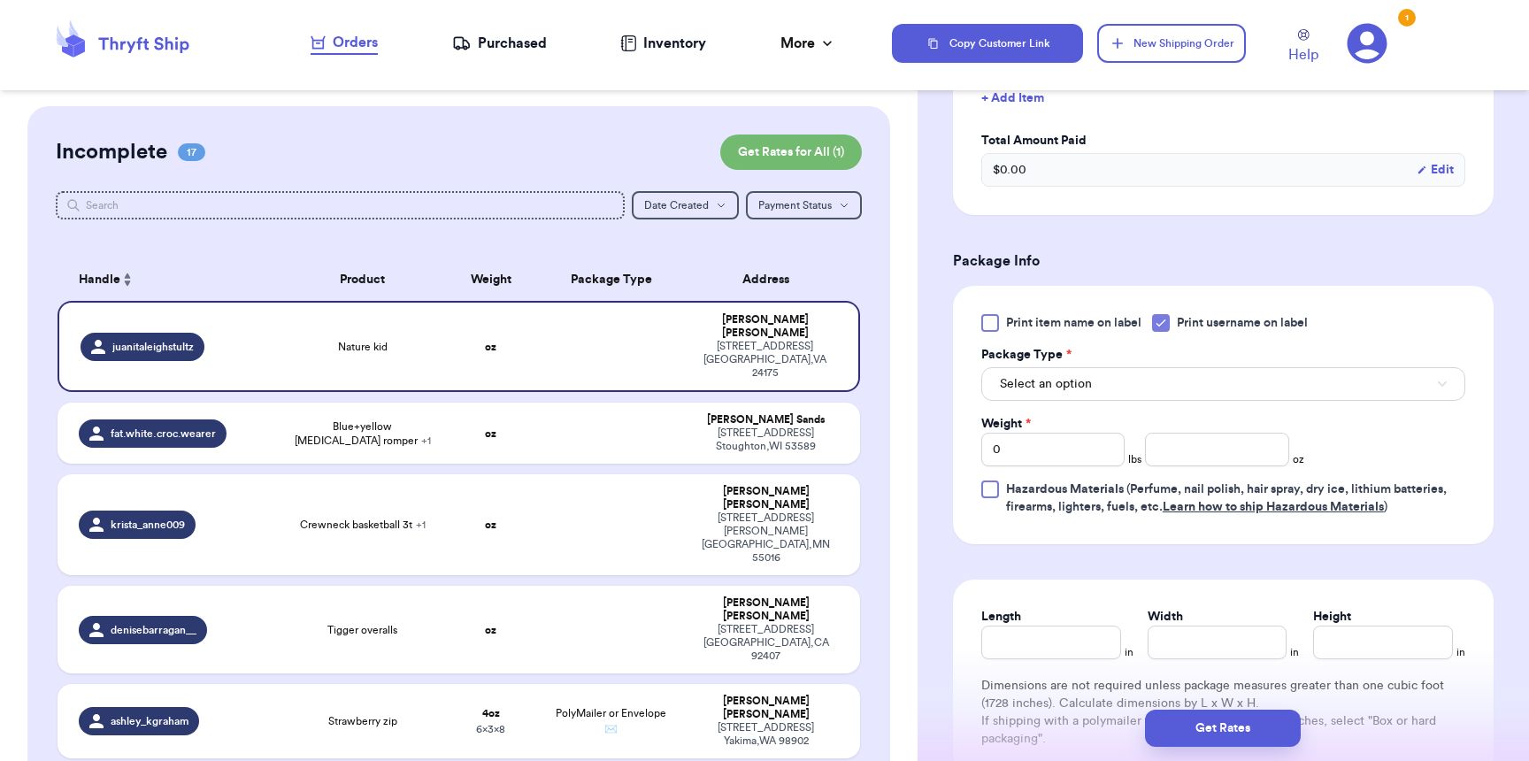
scroll to position [574, 0]
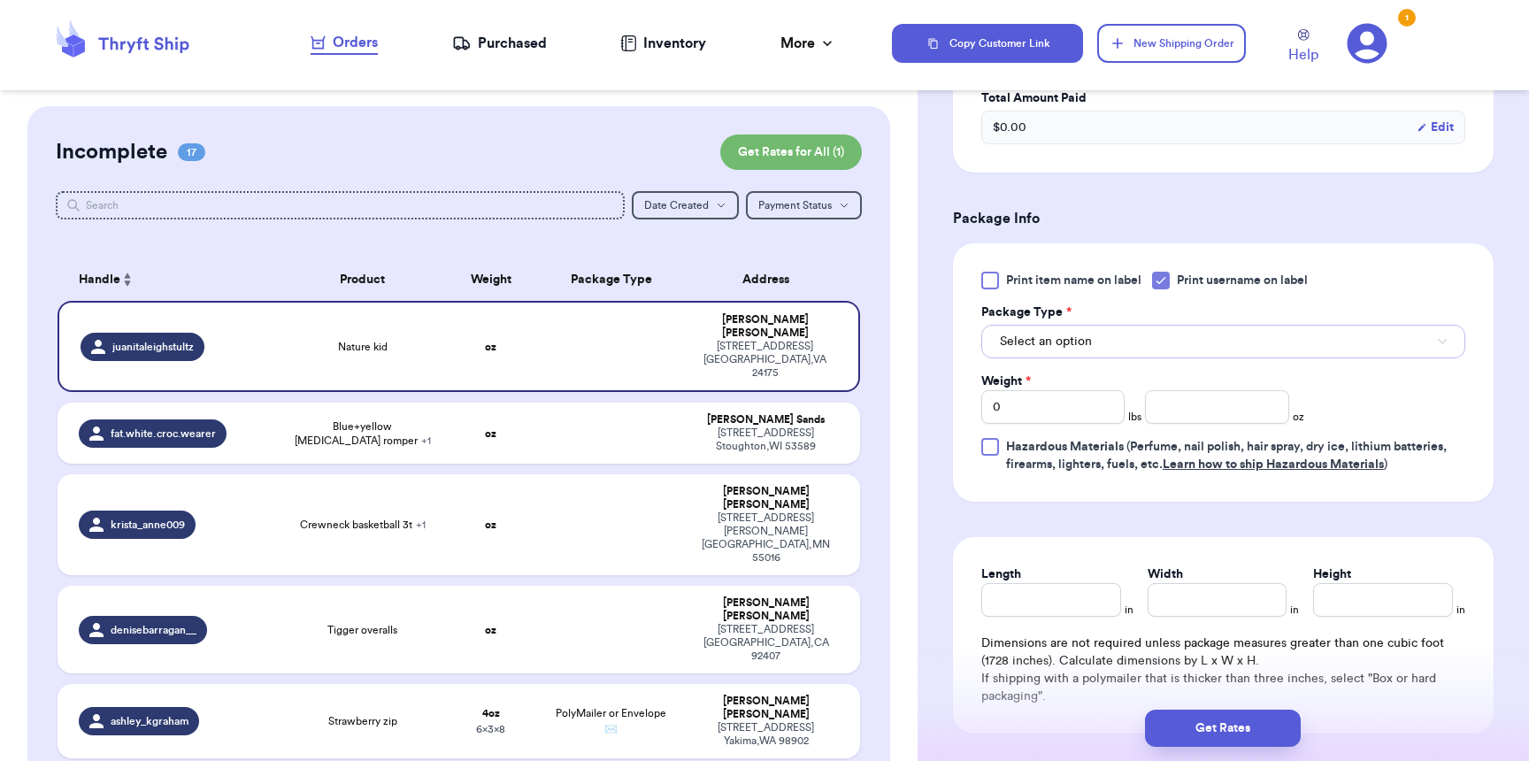
click at [1042, 350] on span "Select an option" at bounding box center [1046, 342] width 92 height 18
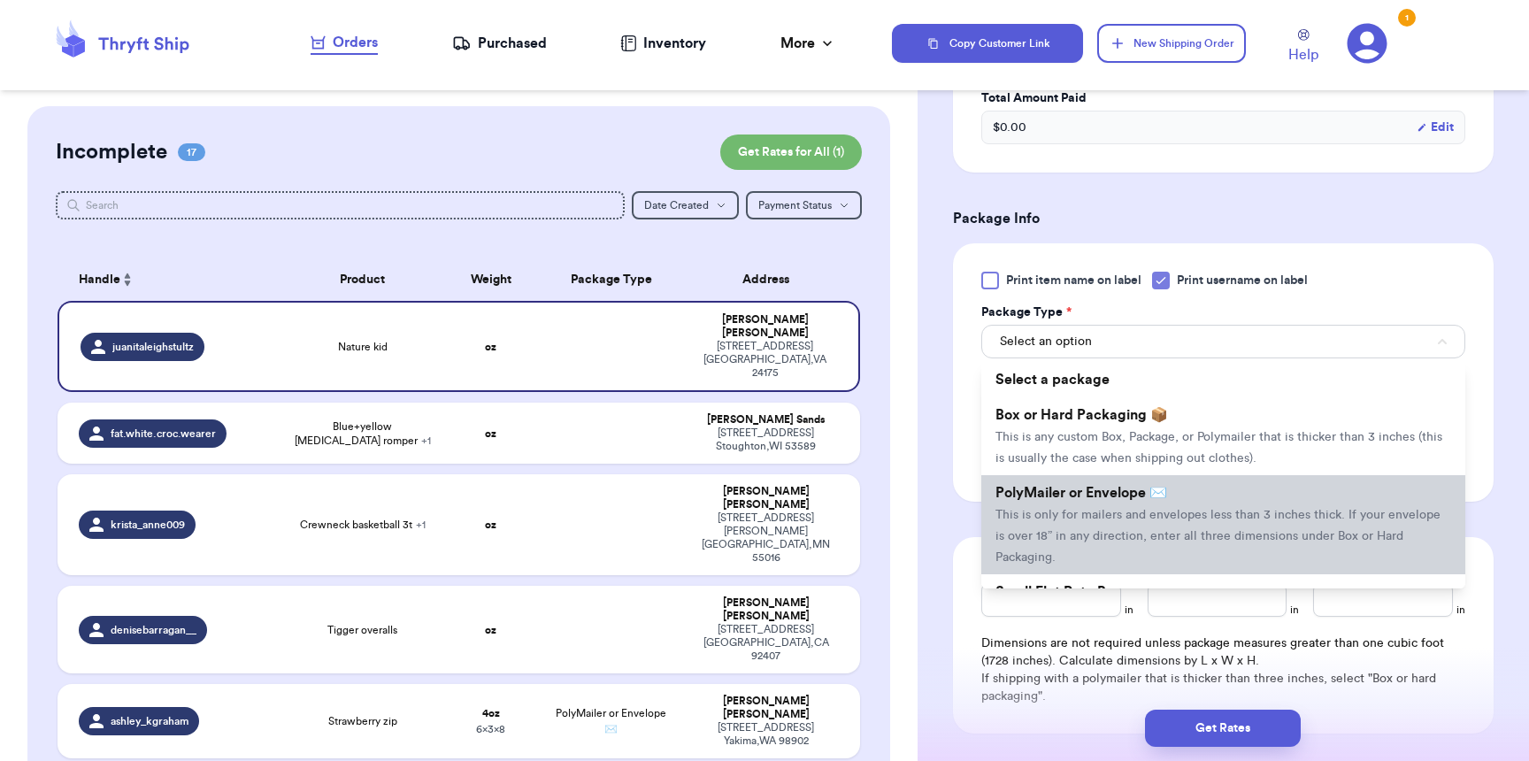
click at [1059, 487] on li "PolyMailer or Envelope ✉️ This is only for mailers and envelopes less than 3 in…" at bounding box center [1223, 524] width 484 height 99
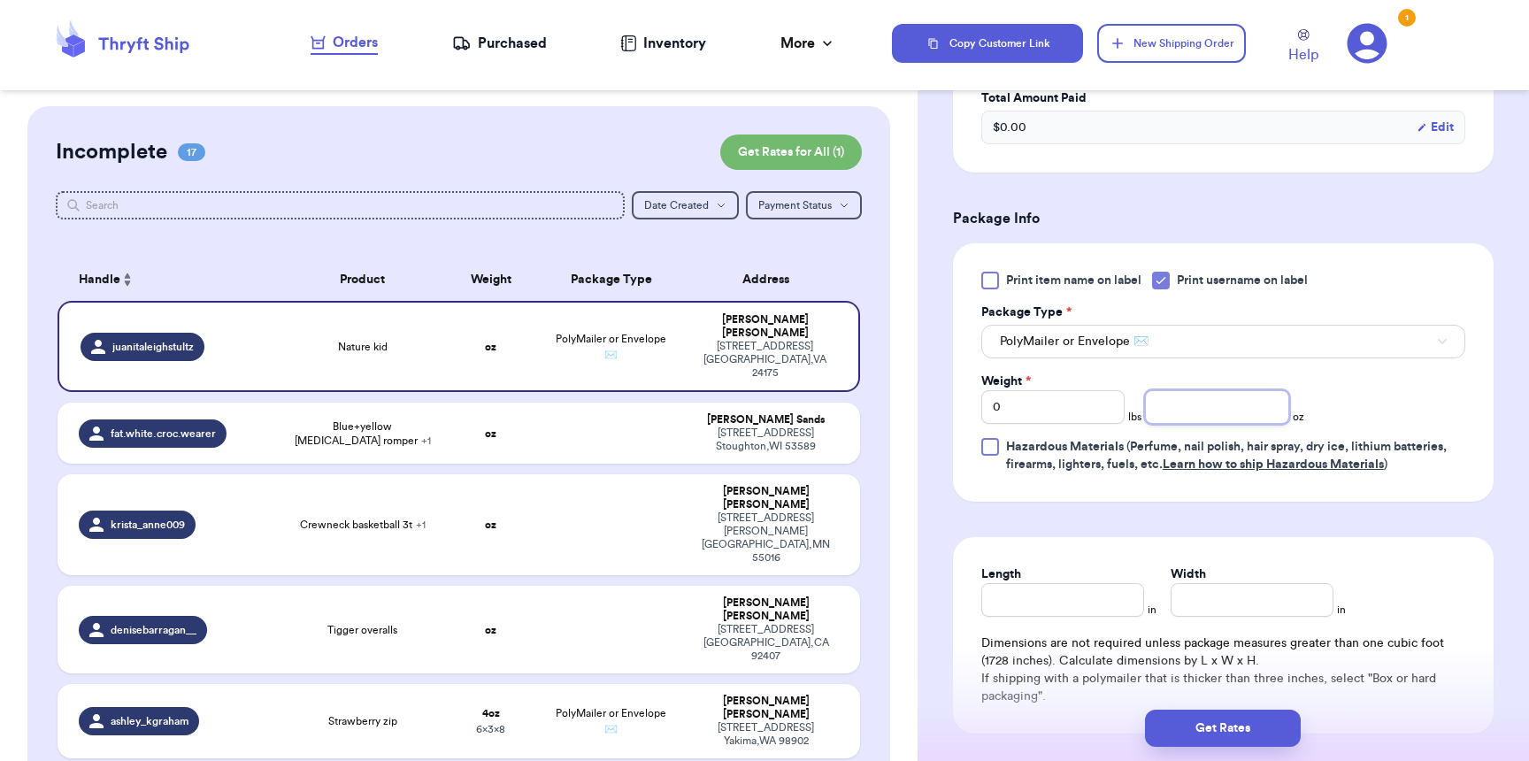
click at [1182, 422] on input "number" at bounding box center [1216, 407] width 143 height 34
type input "5"
type input "9"
type input "6"
click at [1264, 735] on button "Get Rates" at bounding box center [1223, 728] width 156 height 37
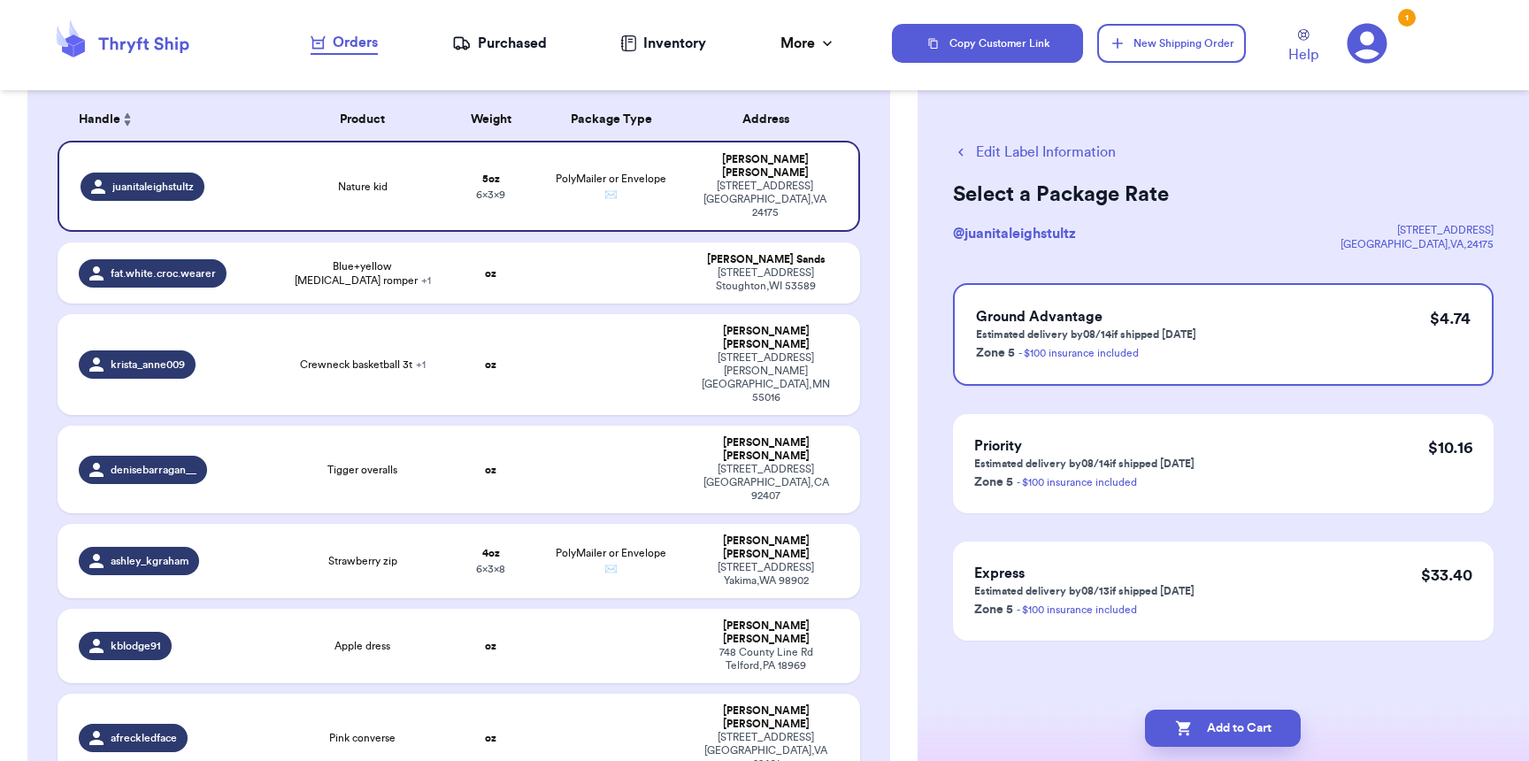
scroll to position [0, 0]
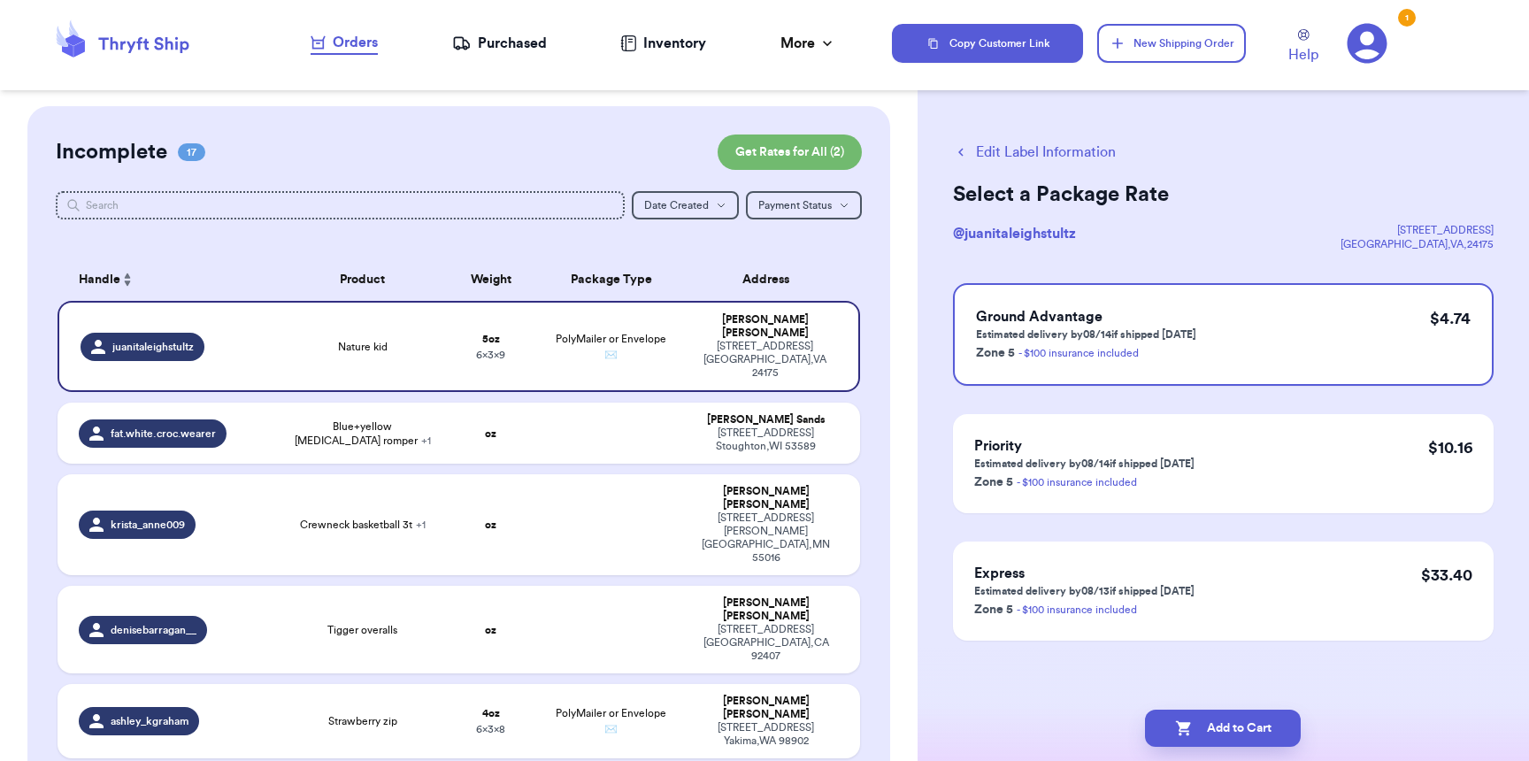
click at [510, 44] on div "Purchased" at bounding box center [499, 43] width 95 height 21
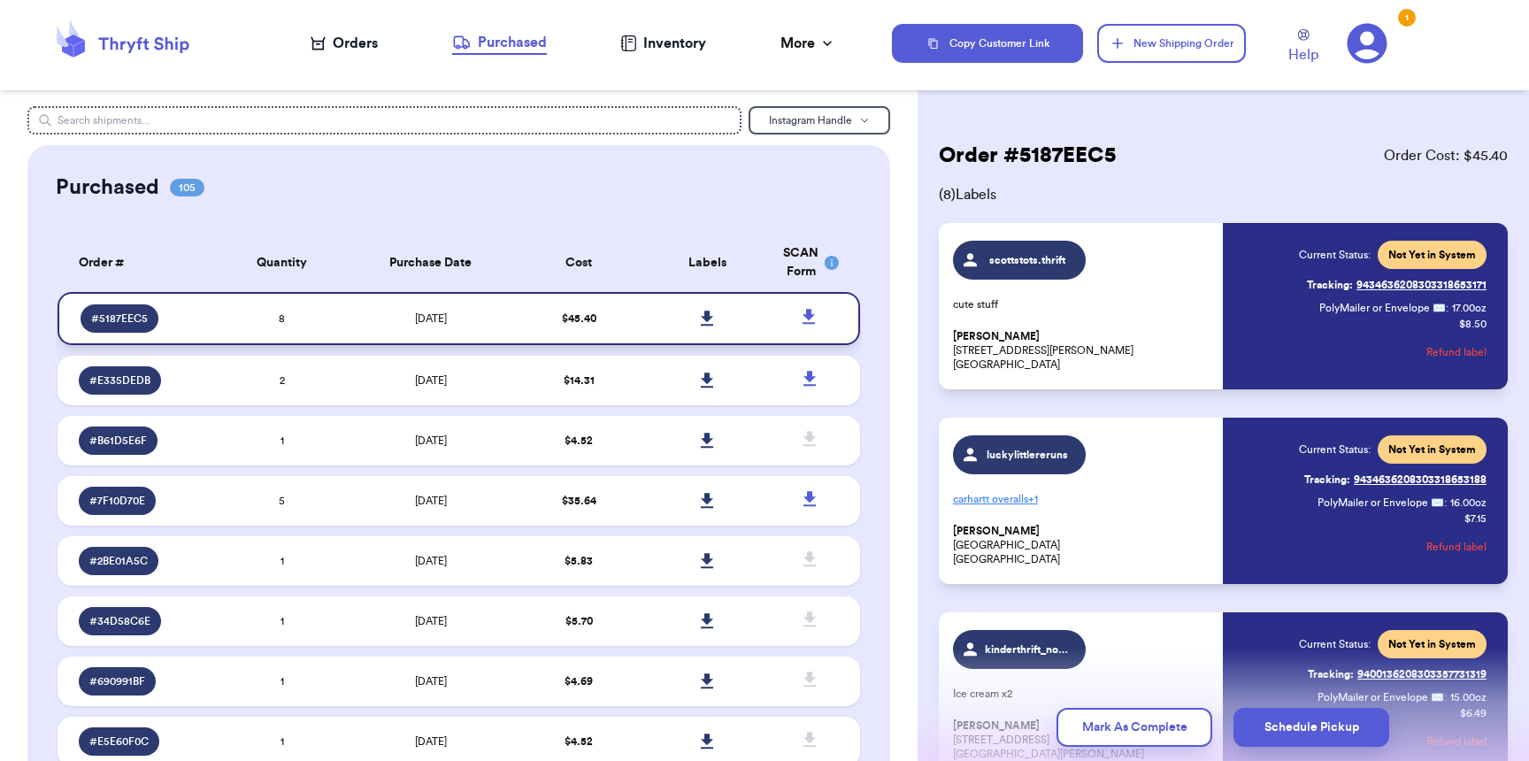
click at [701, 316] on icon at bounding box center [707, 318] width 12 height 15
click at [365, 43] on div "Orders" at bounding box center [344, 43] width 67 height 21
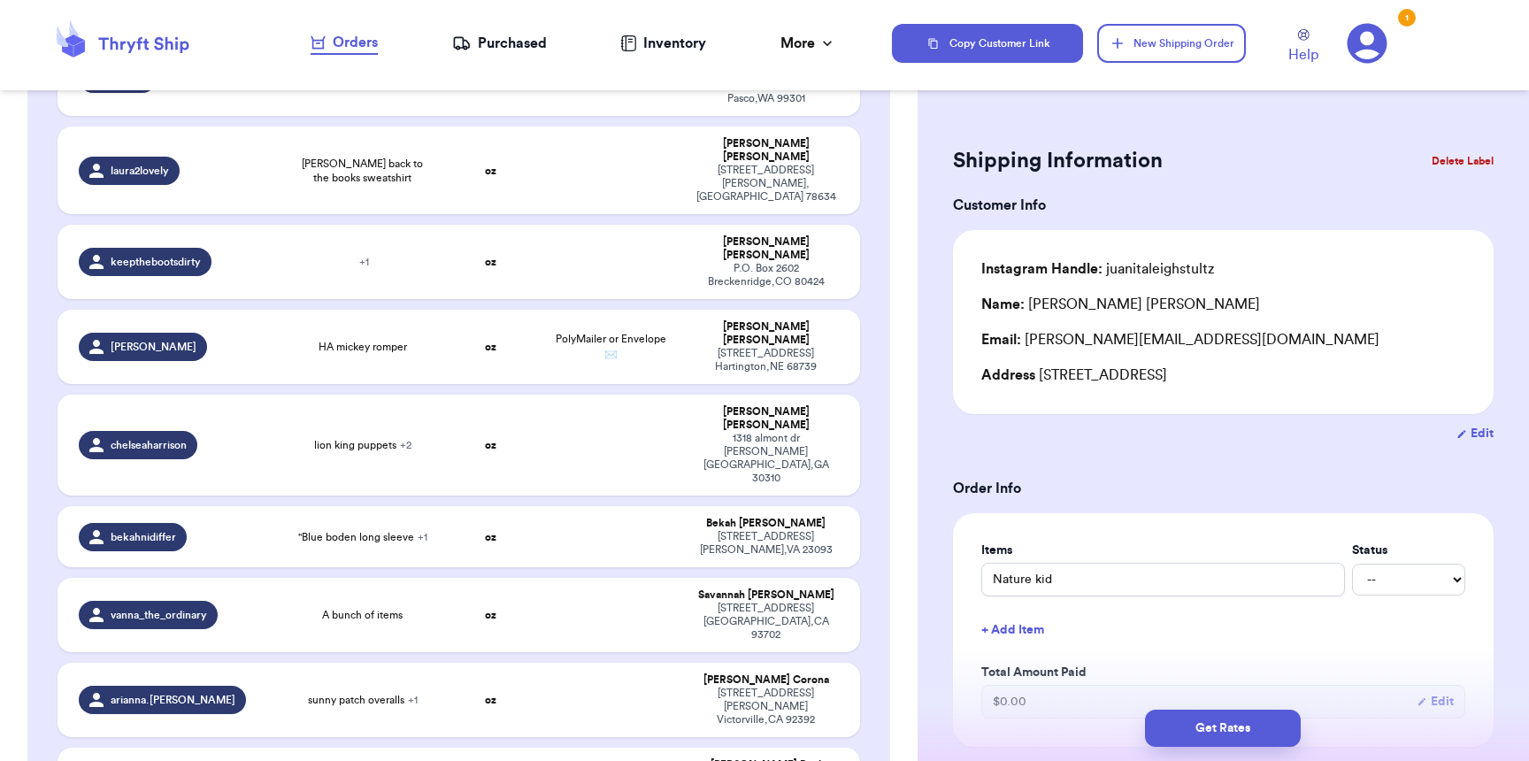
scroll to position [1310, 0]
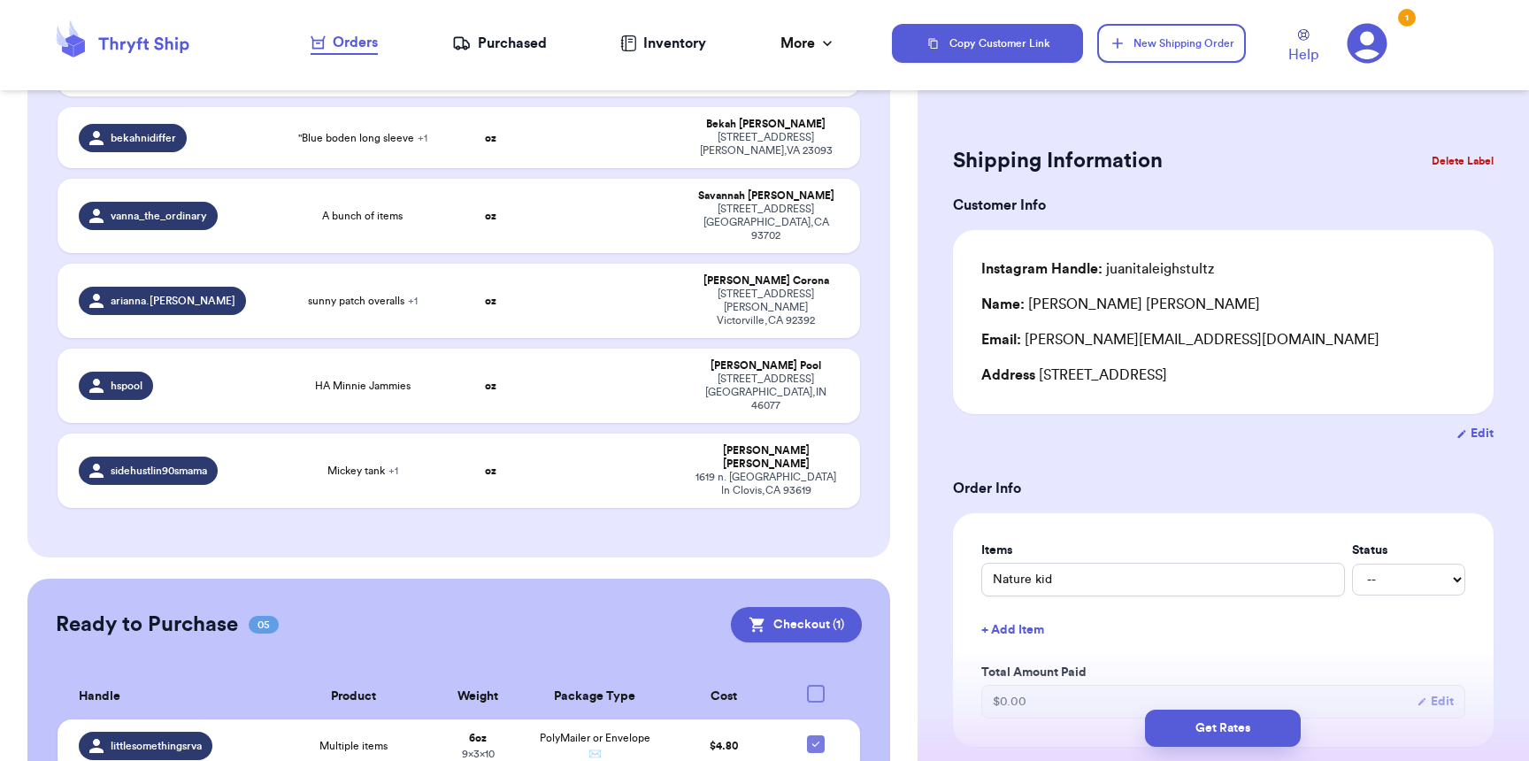
click at [790, 607] on button "Checkout ( 1 )" at bounding box center [796, 624] width 131 height 35
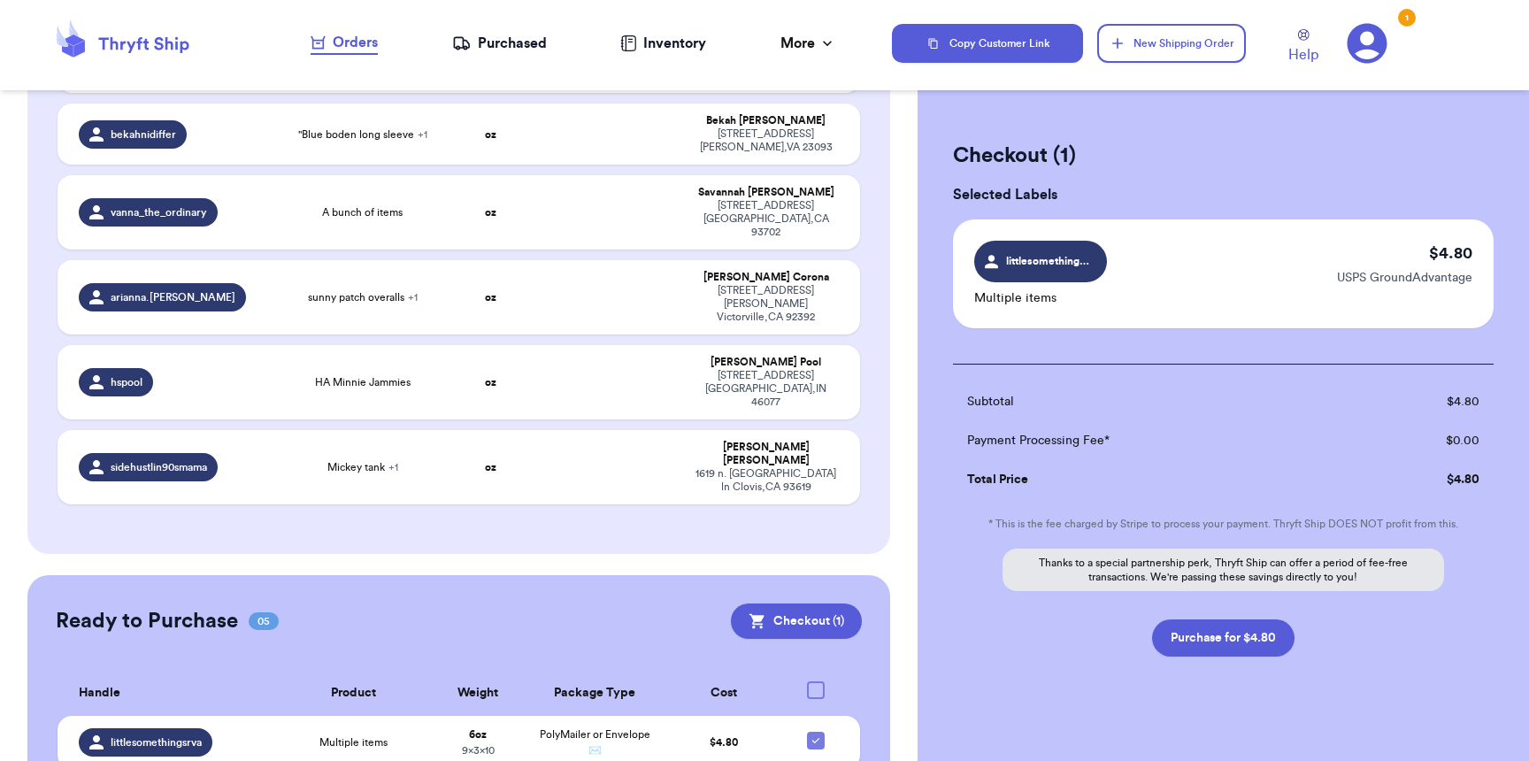
scroll to position [1306, 0]
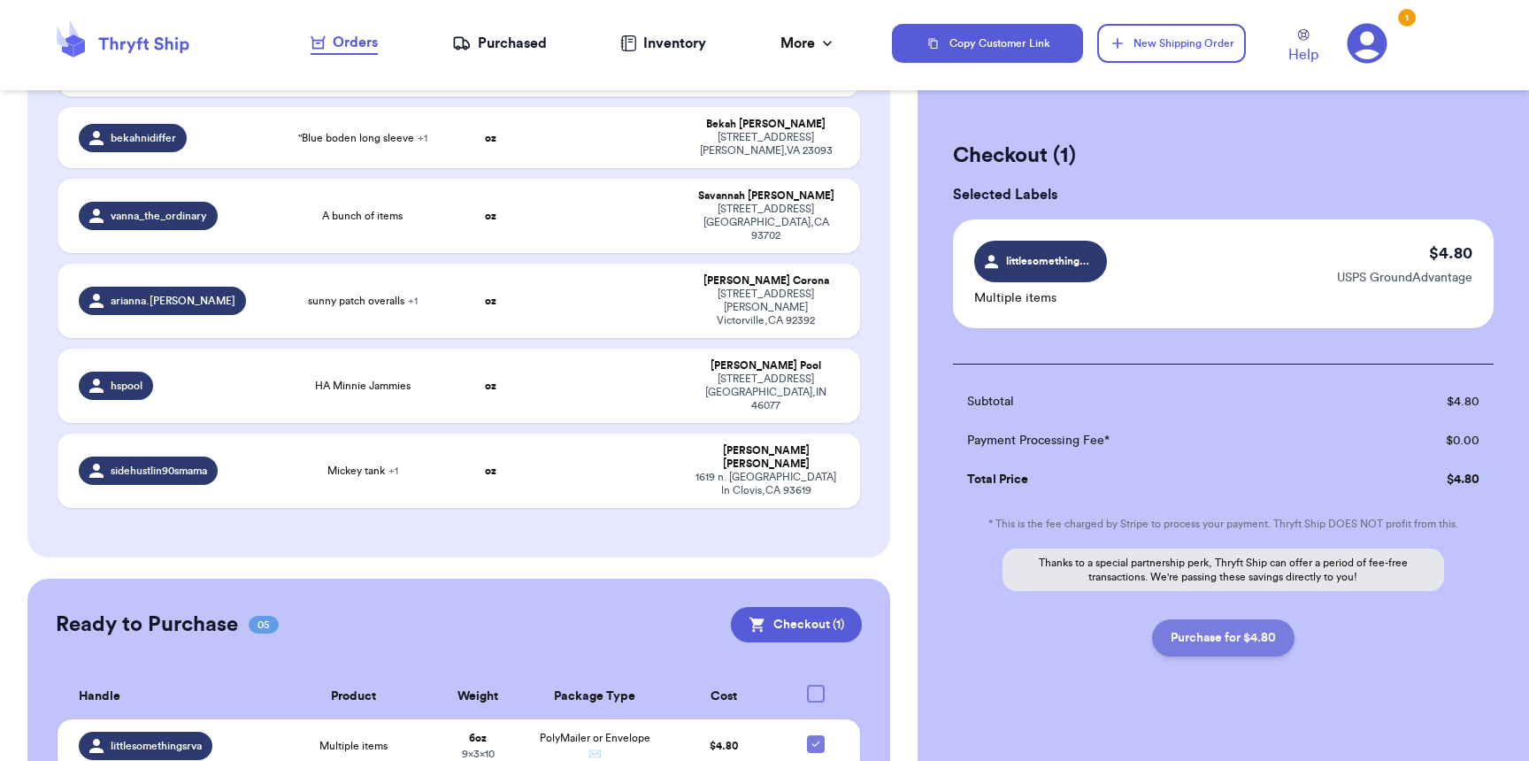
click at [1256, 640] on button "Purchase for $4.80" at bounding box center [1223, 637] width 142 height 37
checkbox input "false"
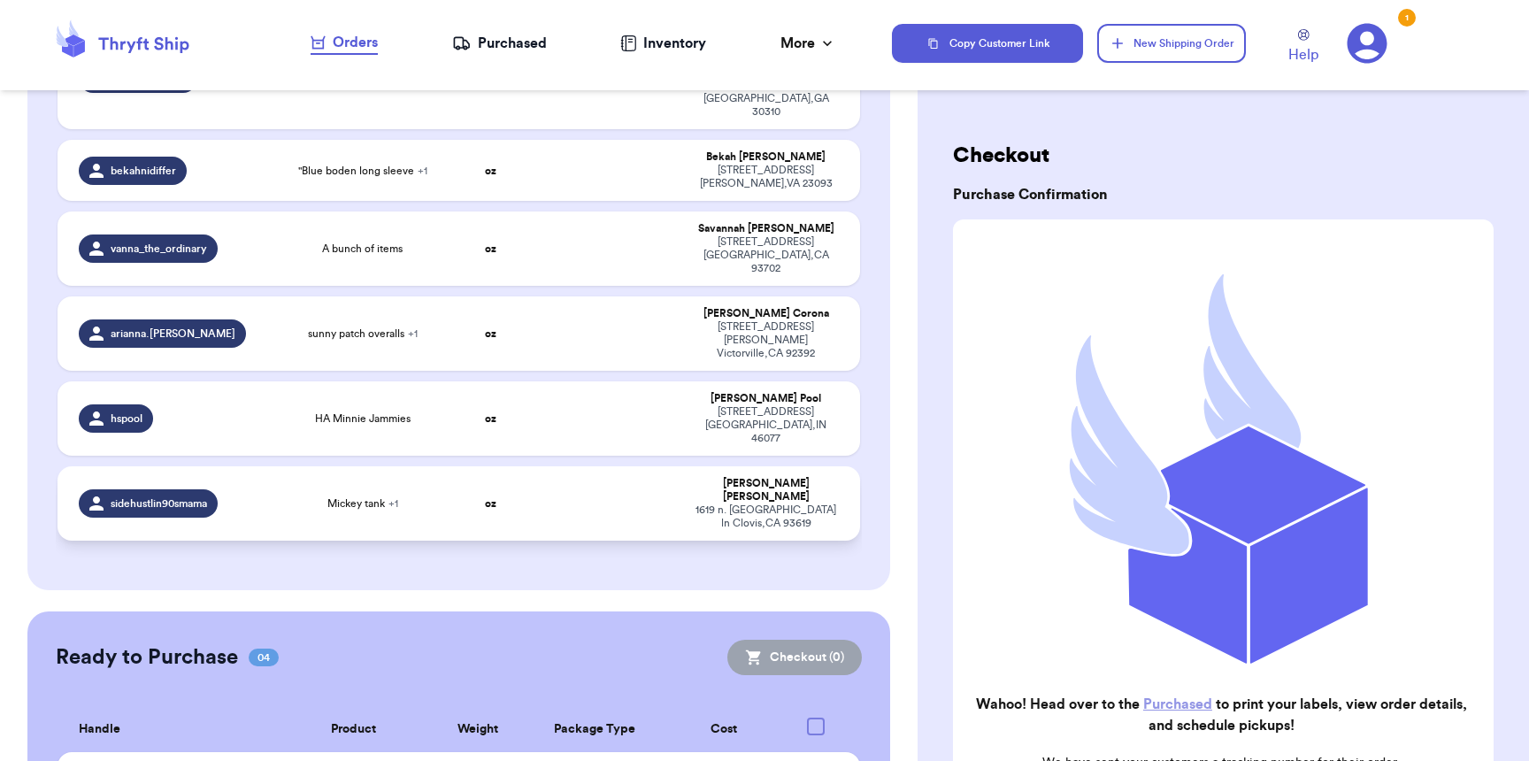
scroll to position [387, 0]
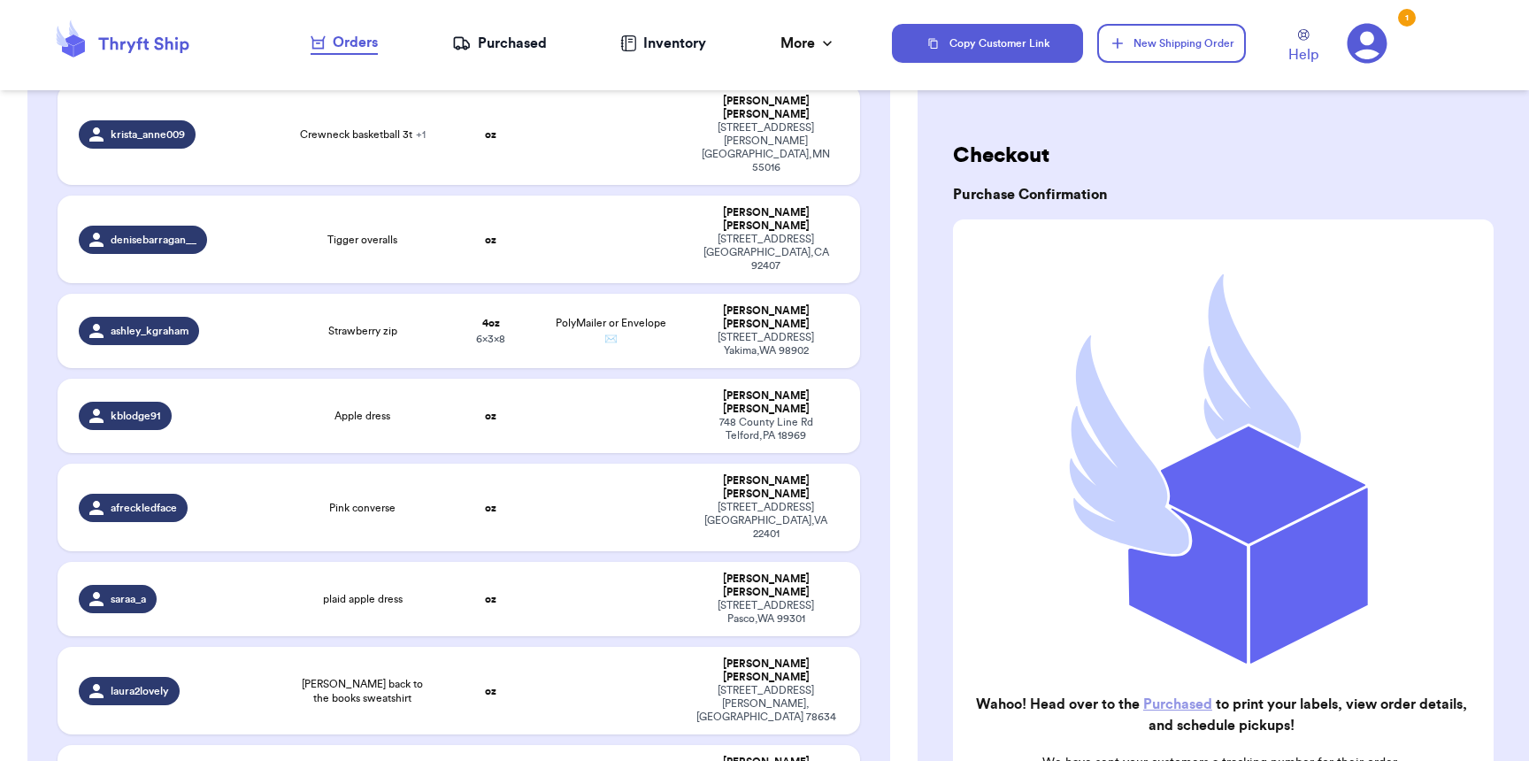
click at [479, 42] on div "Purchased" at bounding box center [499, 43] width 95 height 21
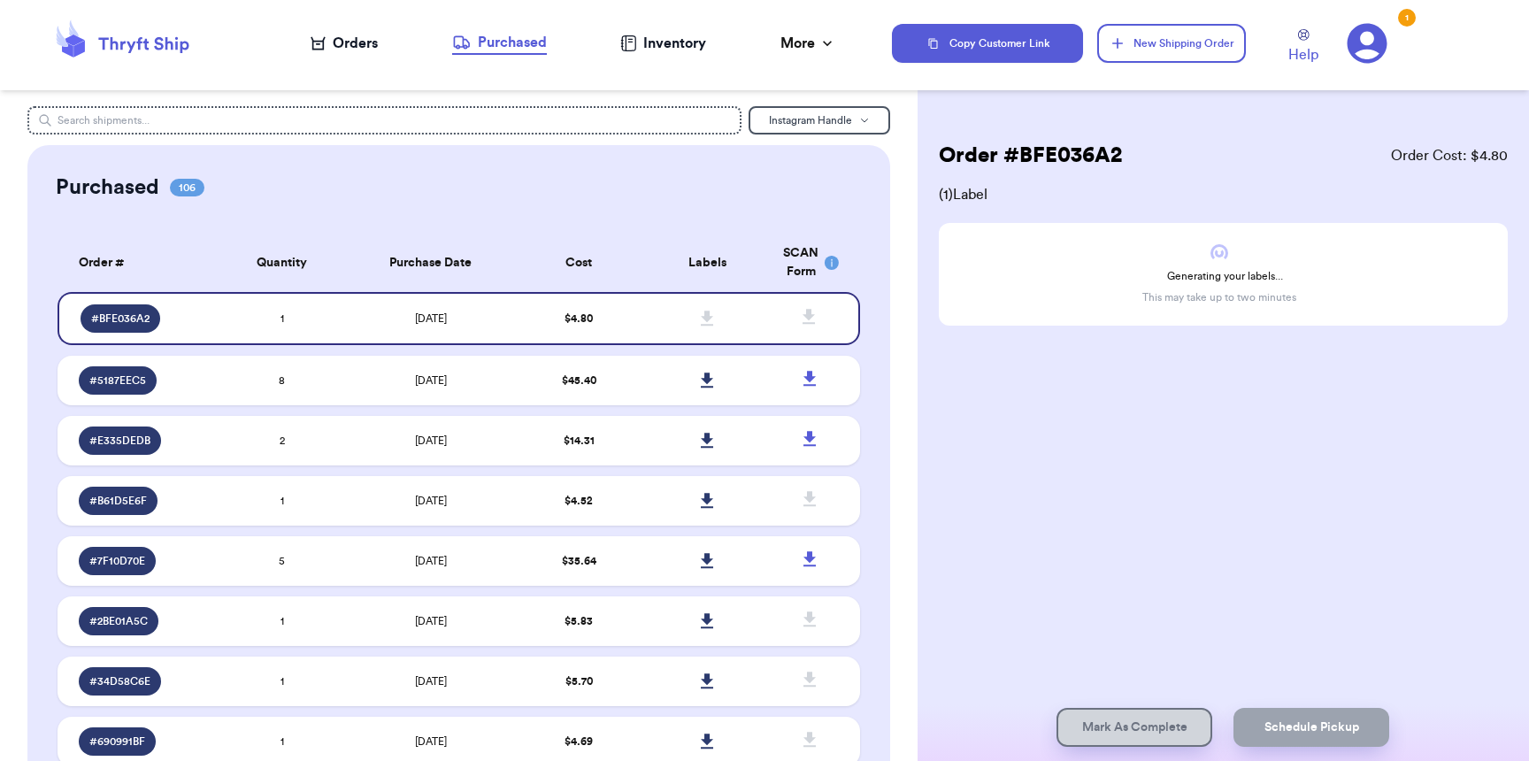
click at [351, 44] on div "Orders" at bounding box center [344, 43] width 67 height 21
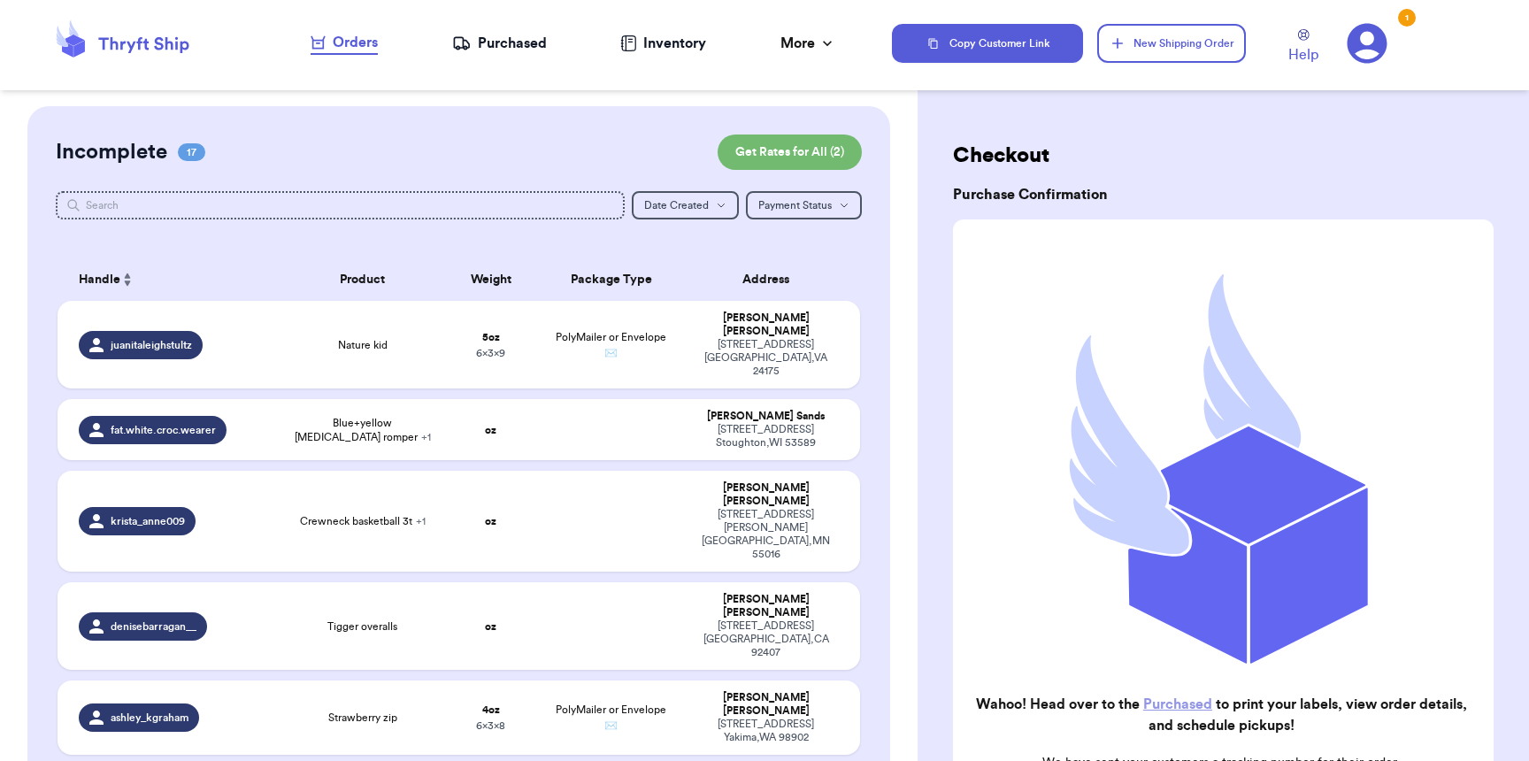
click at [477, 50] on div "Purchased" at bounding box center [499, 43] width 95 height 21
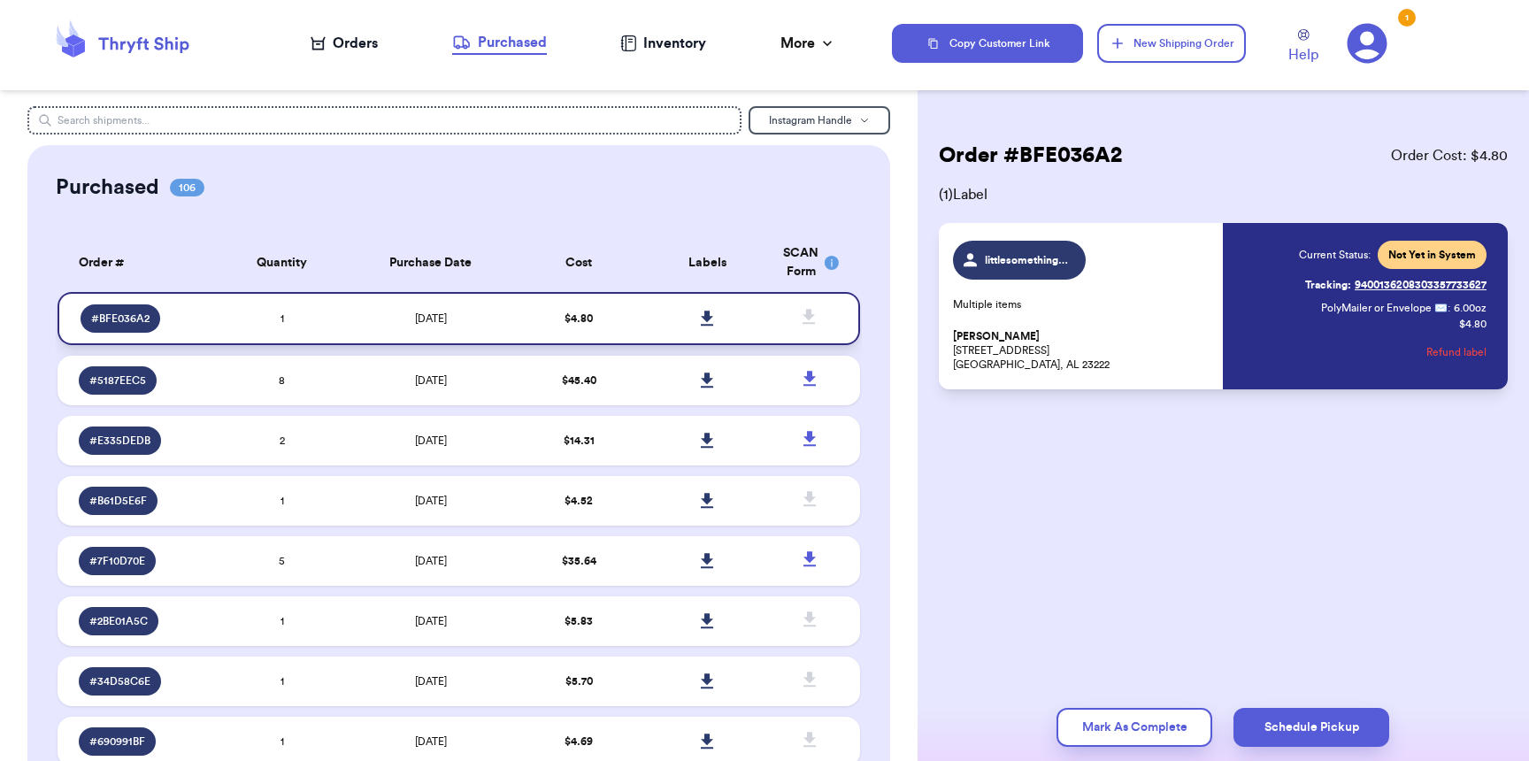
click at [701, 319] on icon at bounding box center [707, 318] width 12 height 15
